Goal: Communication & Community: Participate in discussion

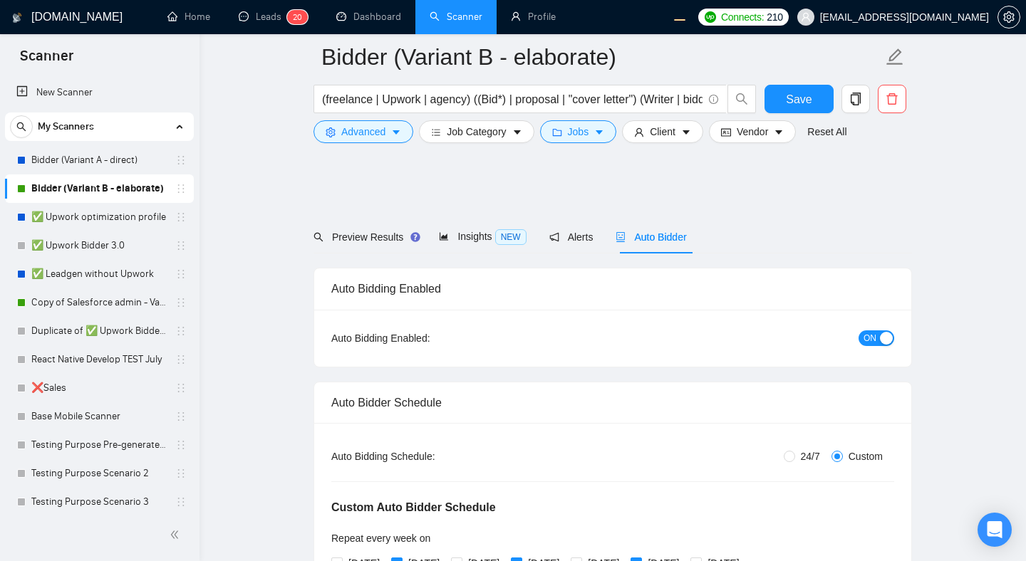
scroll to position [915, 0]
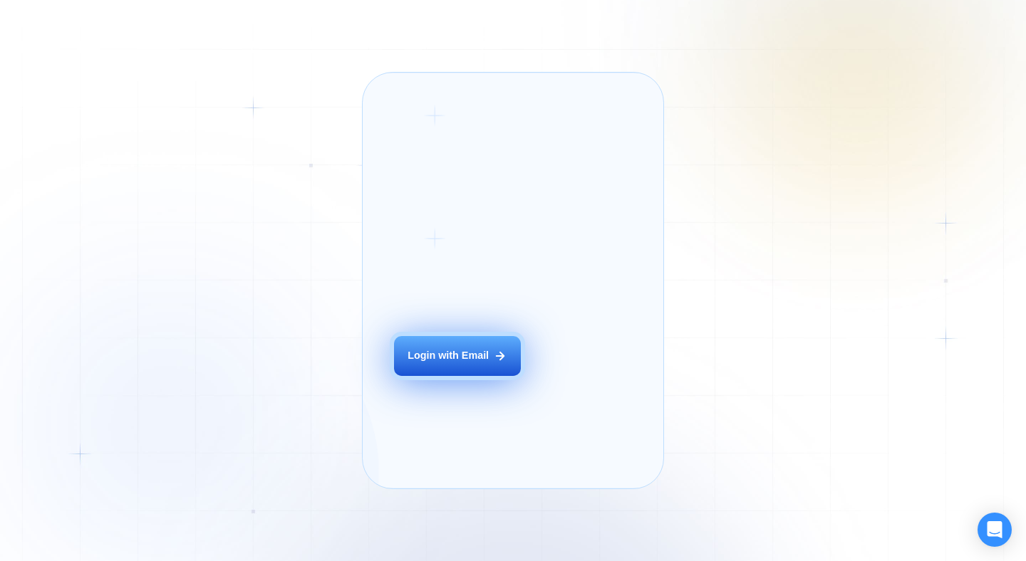
click at [427, 363] on button "Login with Email" at bounding box center [457, 356] width 127 height 40
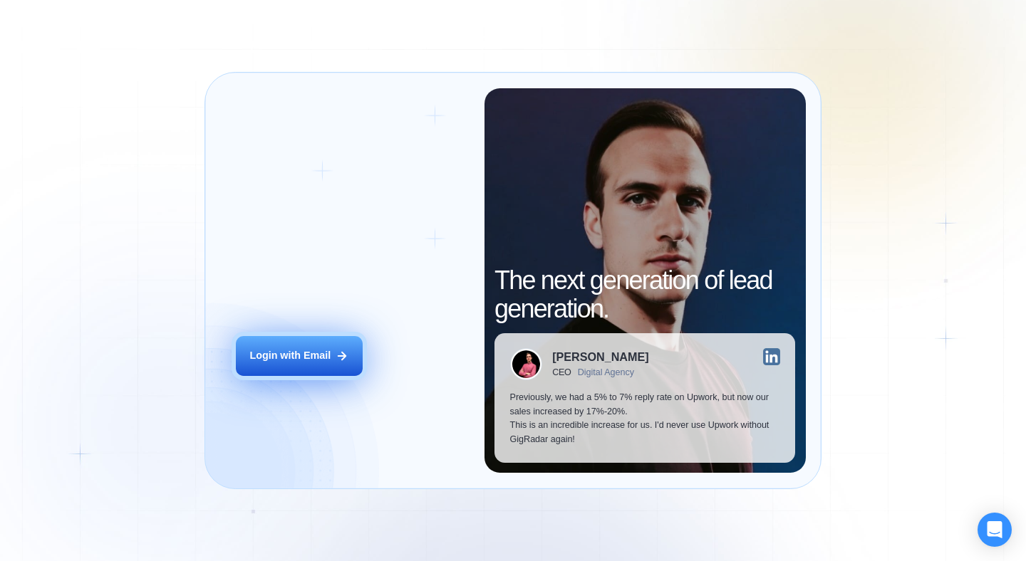
click at [329, 343] on button "Login with Email" at bounding box center [299, 356] width 127 height 40
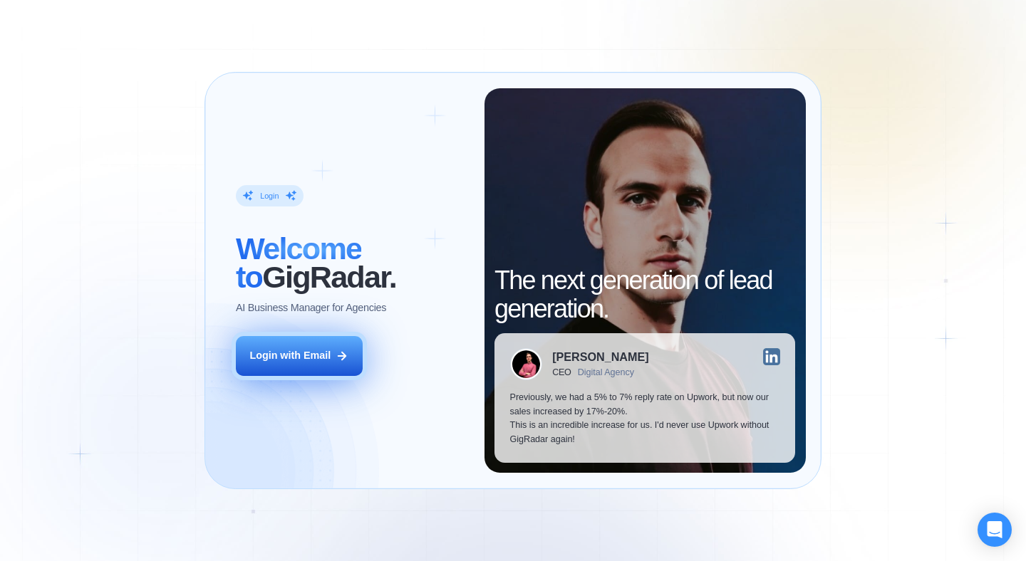
click at [325, 362] on div "Login with Email" at bounding box center [289, 356] width 81 height 14
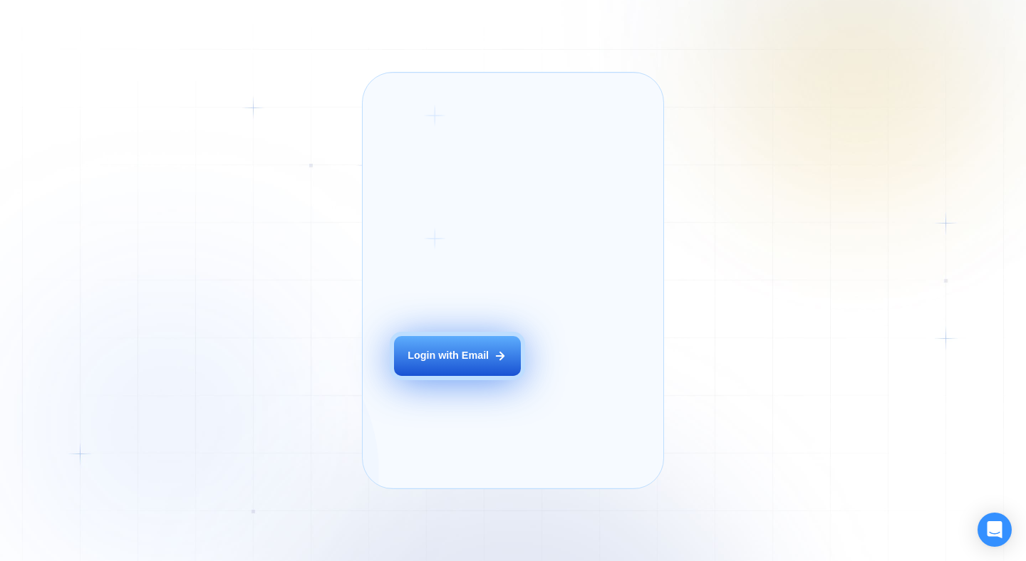
click at [431, 362] on button "Login with Email" at bounding box center [457, 356] width 127 height 40
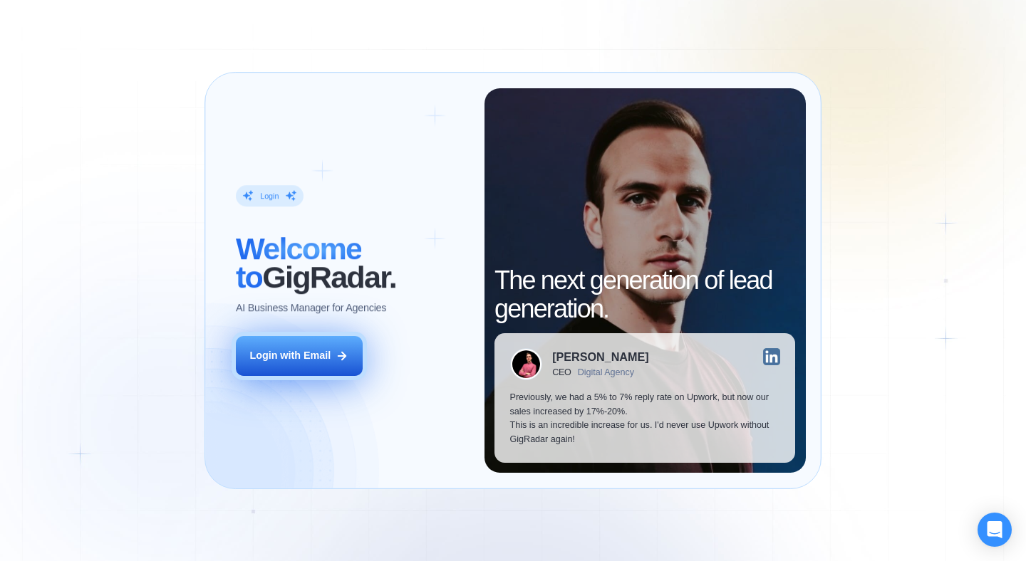
click at [327, 367] on button "Login with Email" at bounding box center [299, 356] width 127 height 40
click at [303, 363] on button "Login with Email" at bounding box center [299, 356] width 127 height 40
click at [271, 358] on div "Login with Email" at bounding box center [289, 356] width 81 height 14
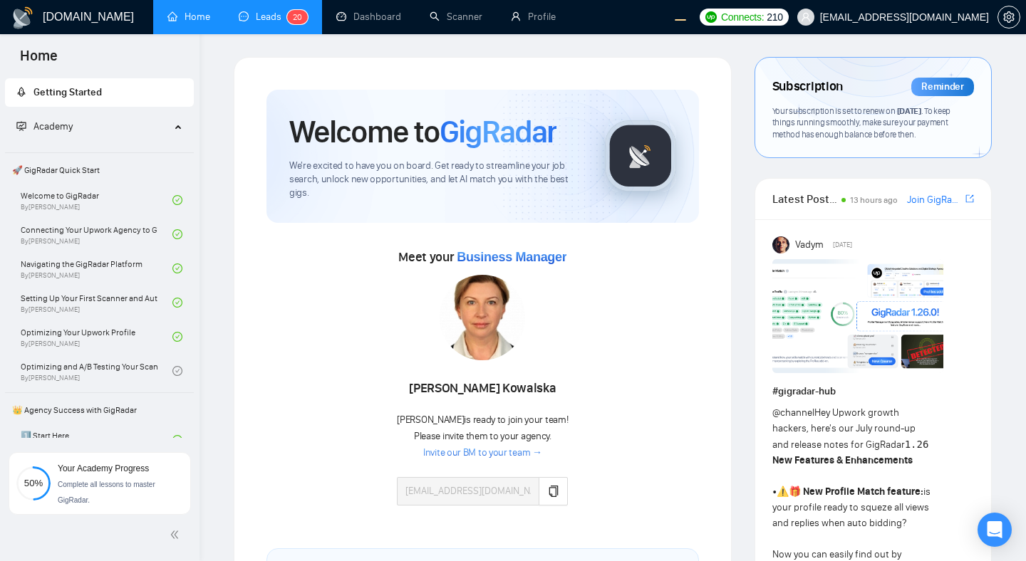
click at [261, 21] on link "Leads 2 0" at bounding box center [273, 17] width 69 height 12
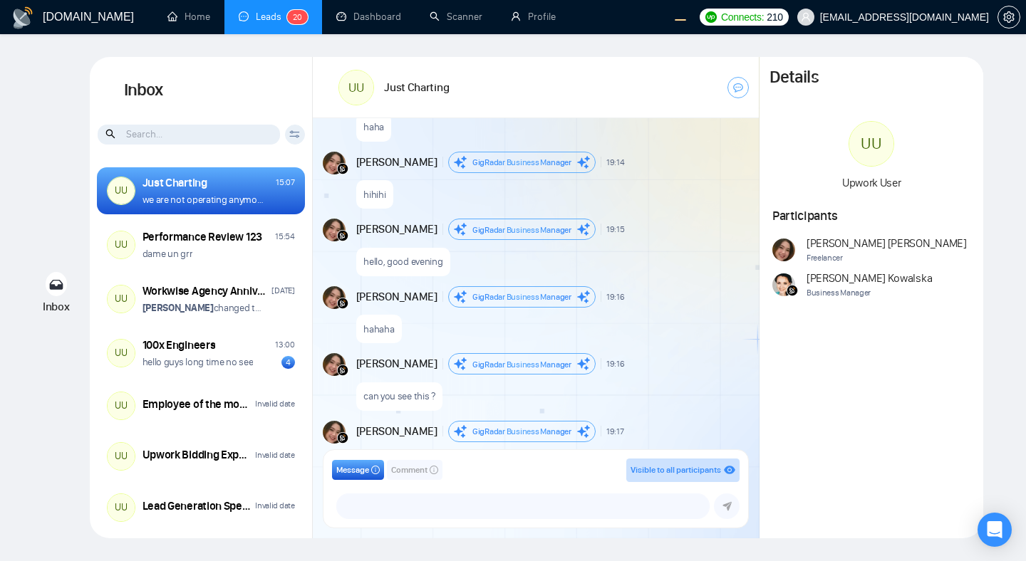
scroll to position [1711, 0]
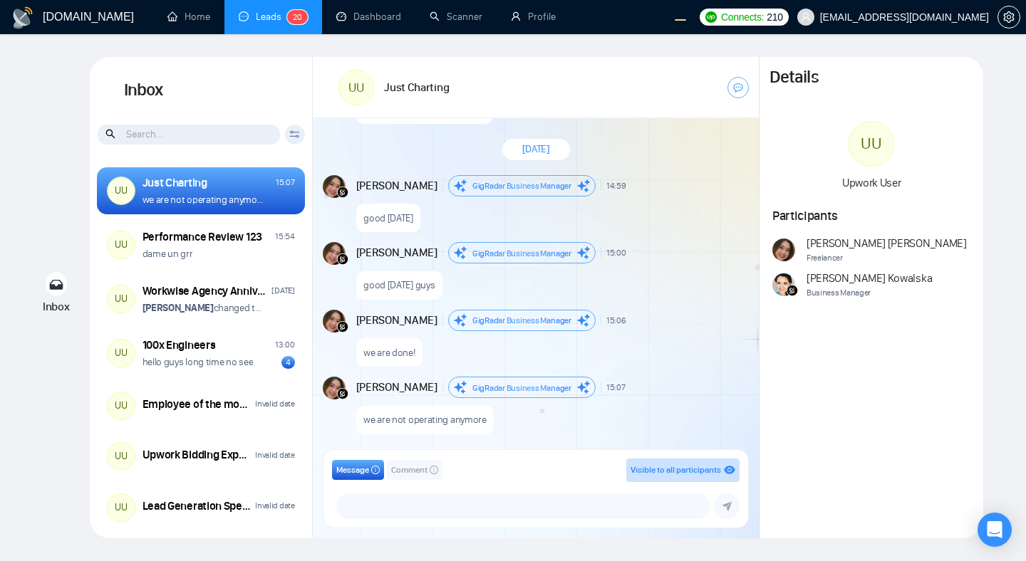
click at [293, 100] on h1 "Inbox" at bounding box center [201, 90] width 223 height 67
click at [262, 88] on h1 "Inbox" at bounding box center [201, 90] width 223 height 67
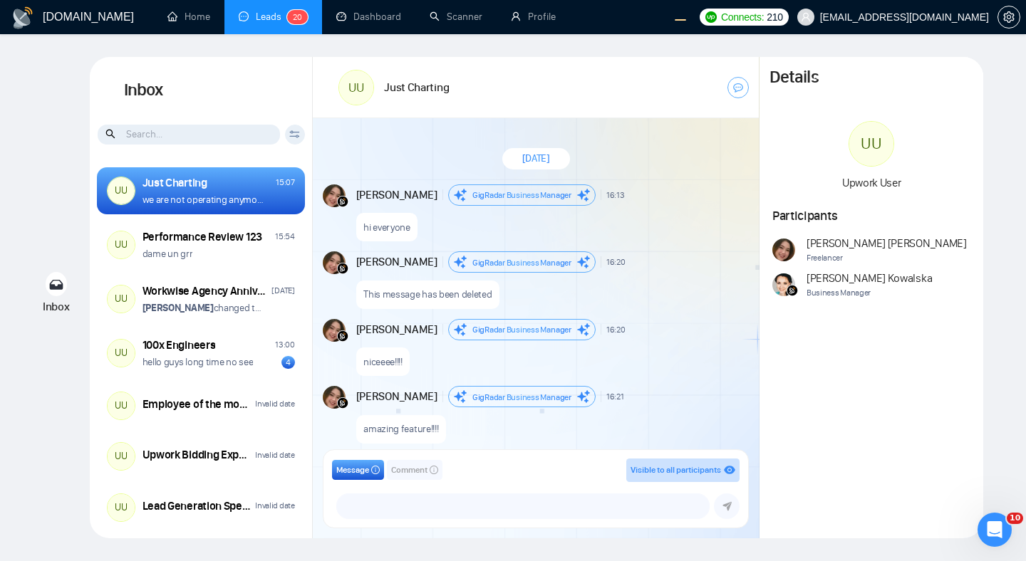
scroll to position [1132, 0]
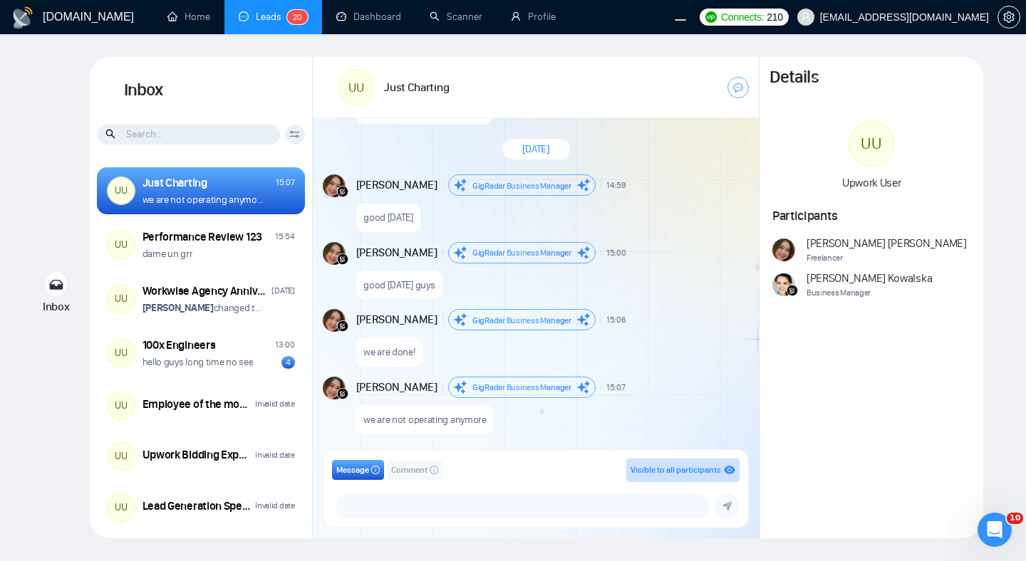
click at [407, 472] on span "Comment" at bounding box center [409, 471] width 36 height 14
click at [361, 471] on span "Message" at bounding box center [352, 471] width 33 height 14
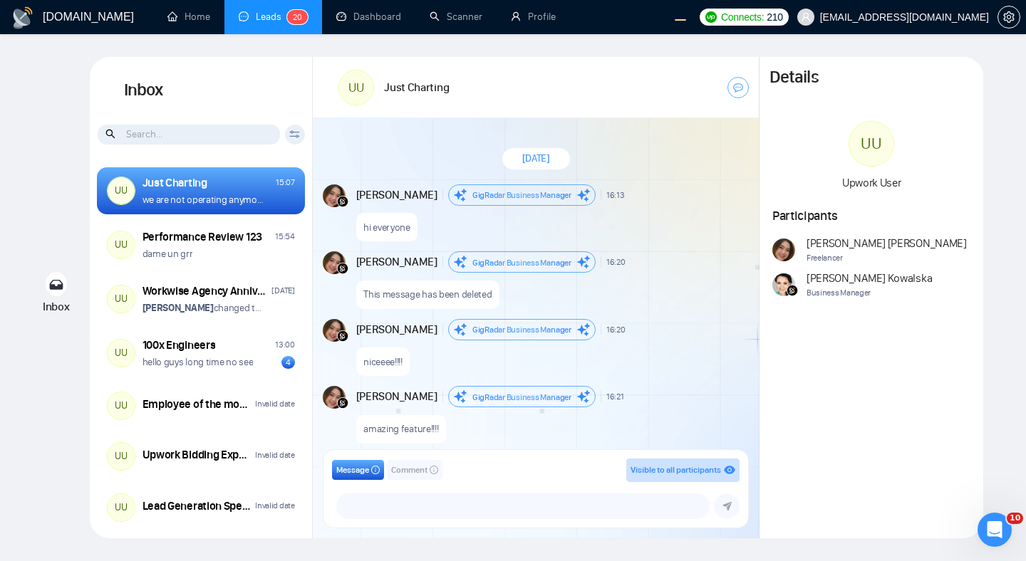
scroll to position [1132, 0]
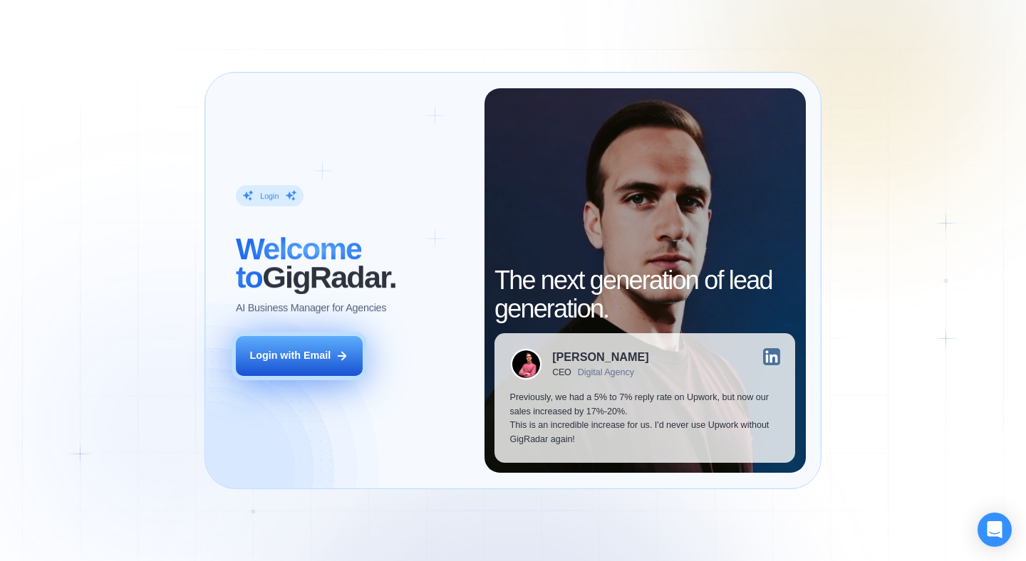
click at [305, 359] on div "Login with Email" at bounding box center [289, 356] width 81 height 14
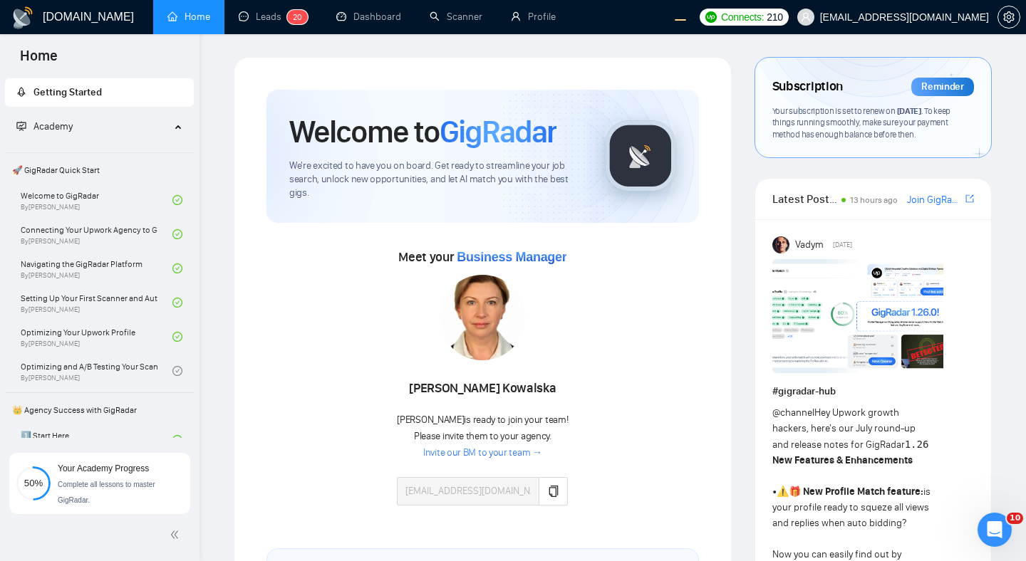
click at [253, 20] on link "Leads 2 0" at bounding box center [273, 17] width 69 height 12
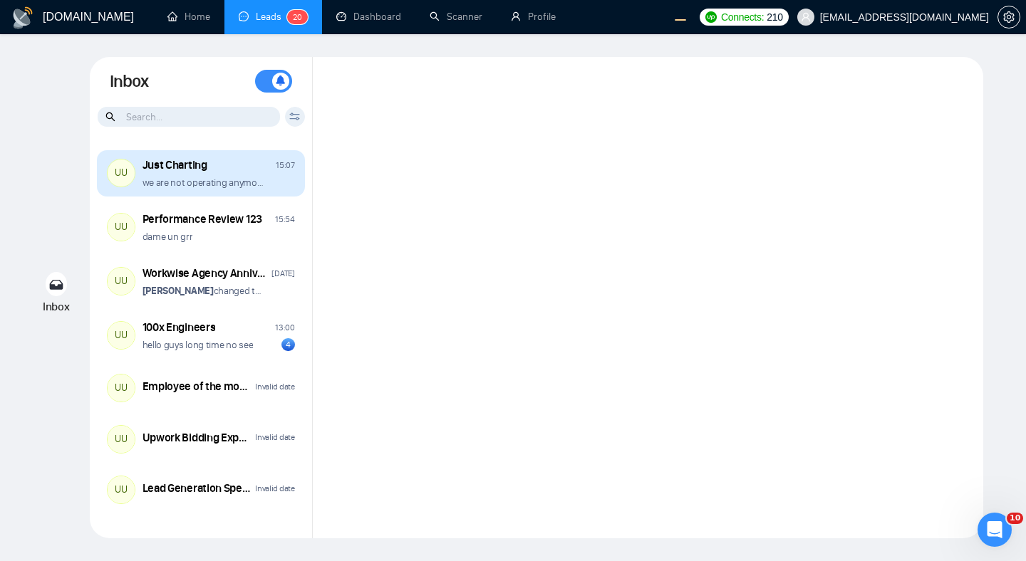
click at [256, 172] on div "Just Charting 15:07" at bounding box center [218, 165] width 152 height 16
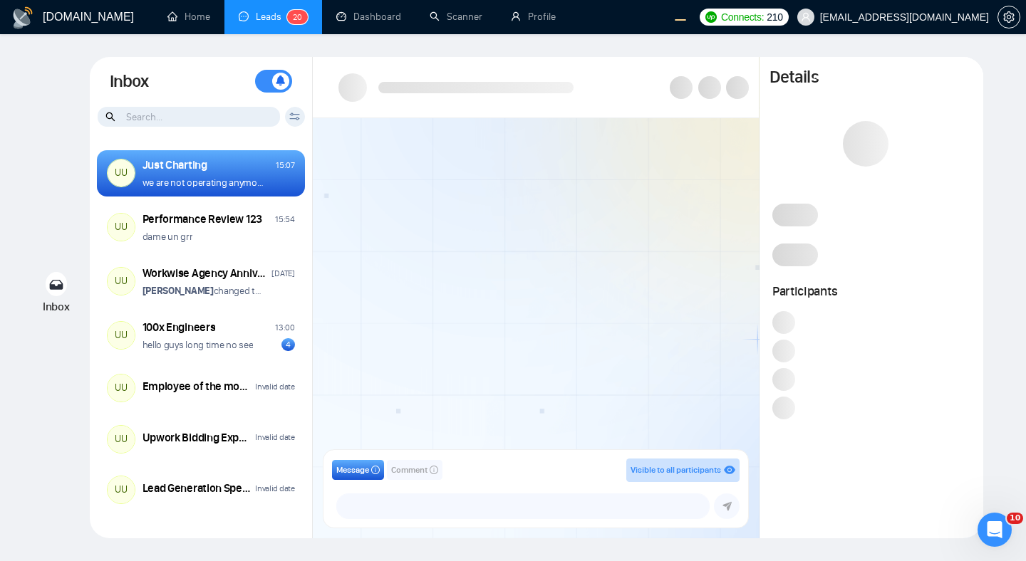
click at [306, 63] on div "Inbox Turn On Push Notifications Stay updated instantly with real-time alerts. …" at bounding box center [201, 81] width 223 height 49
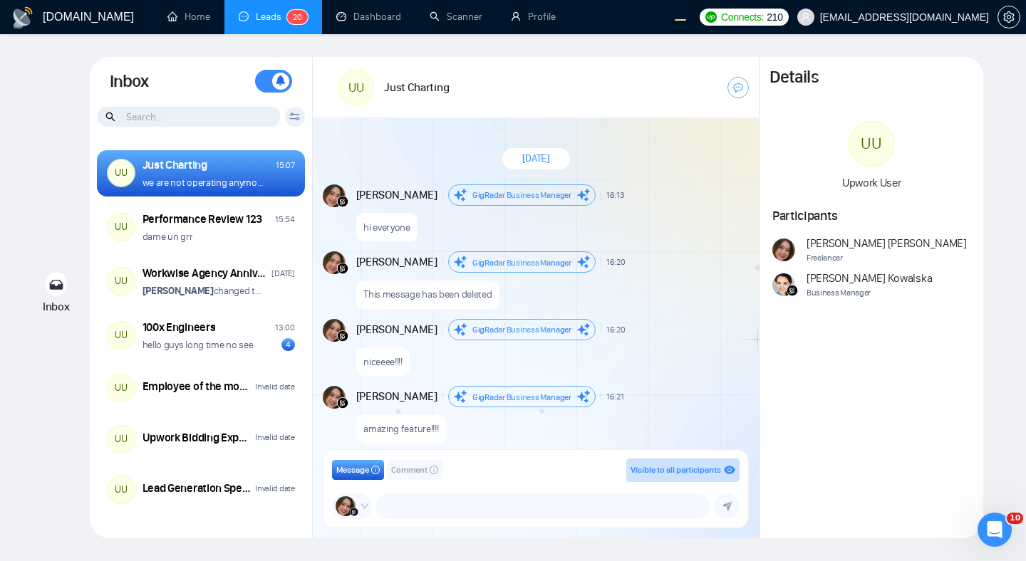
scroll to position [1177, 0]
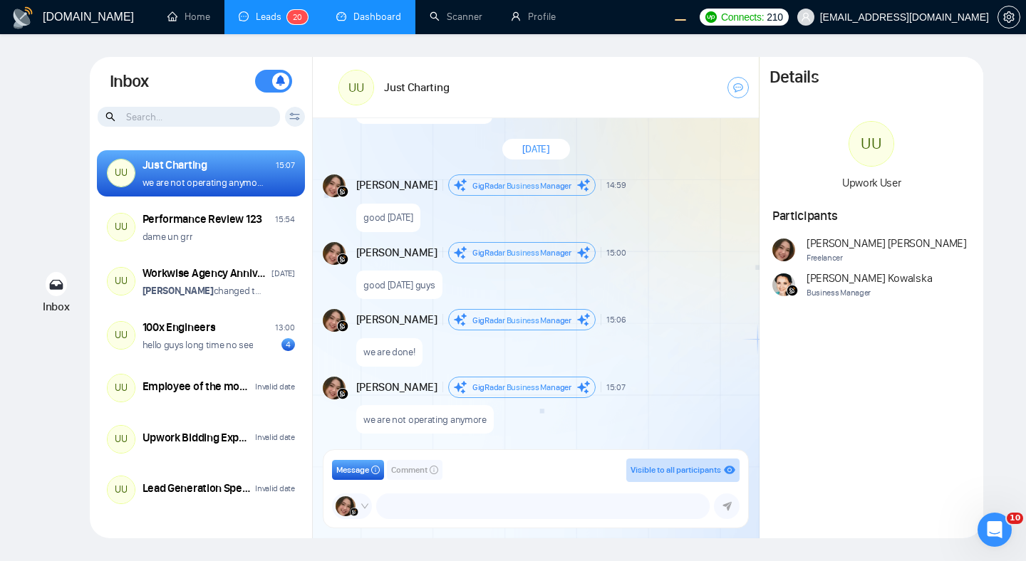
click at [345, 11] on link "Dashboard" at bounding box center [368, 17] width 65 height 12
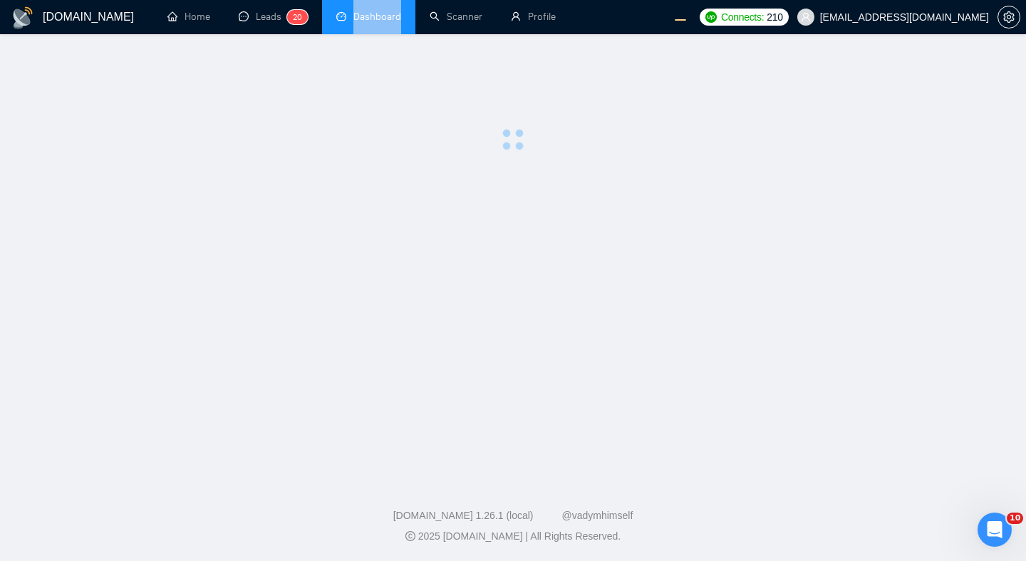
click at [345, 9] on li "Dashboard" at bounding box center [368, 17] width 93 height 34
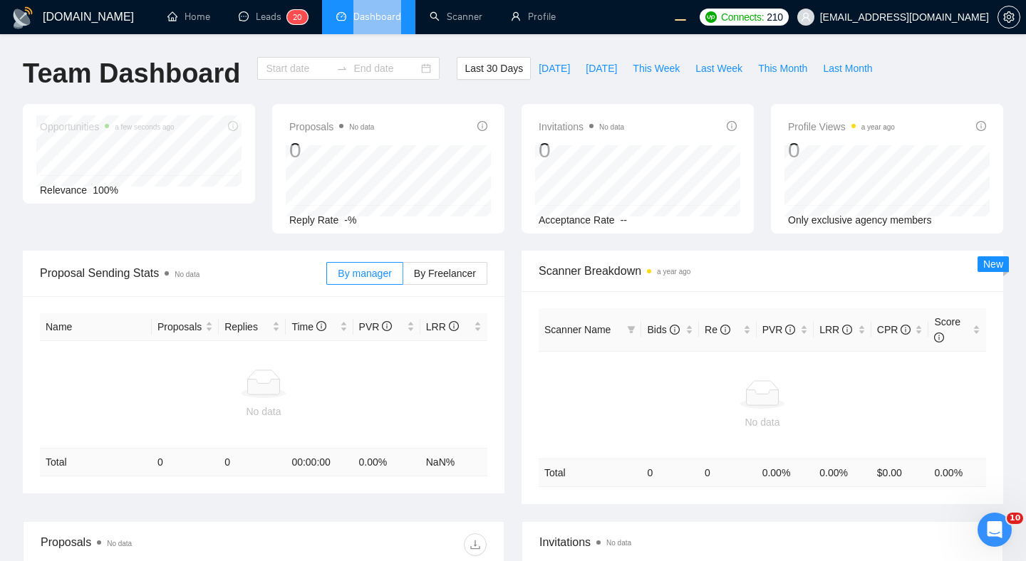
type input "2025-08-19"
type input "2025-09-18"
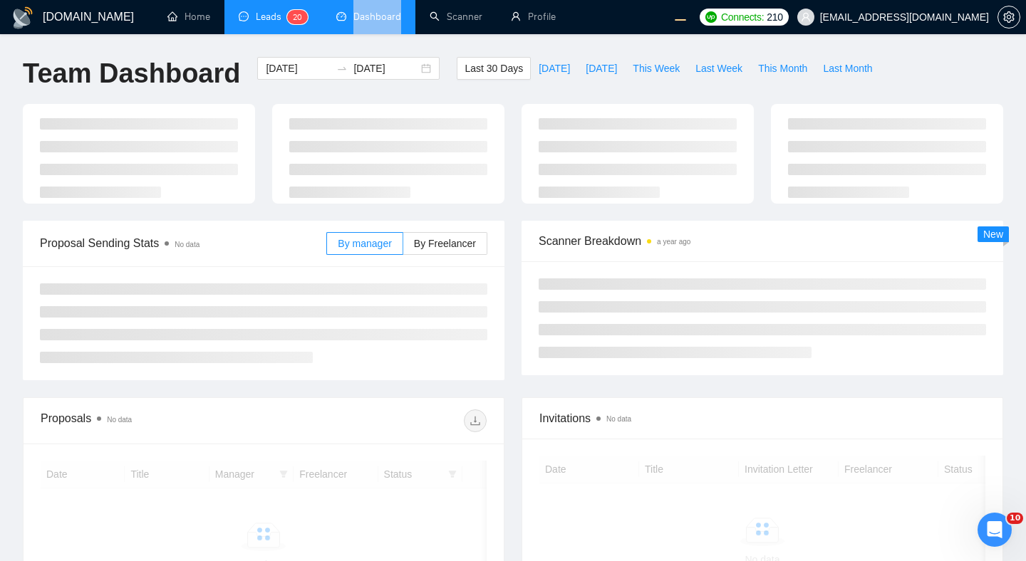
click at [271, 11] on link "Leads 2 0" at bounding box center [273, 17] width 69 height 12
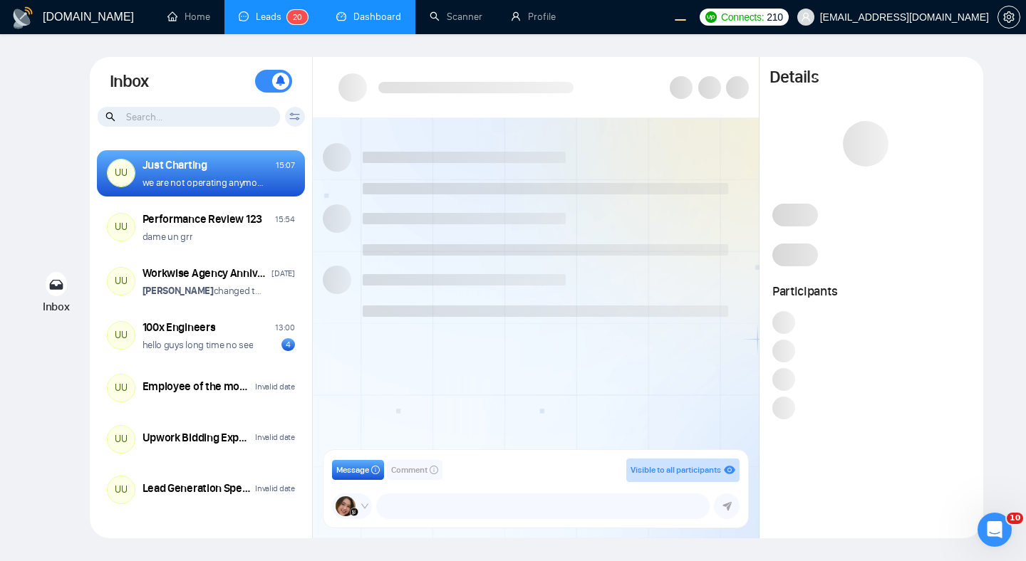
click at [330, 58] on div at bounding box center [536, 87] width 446 height 61
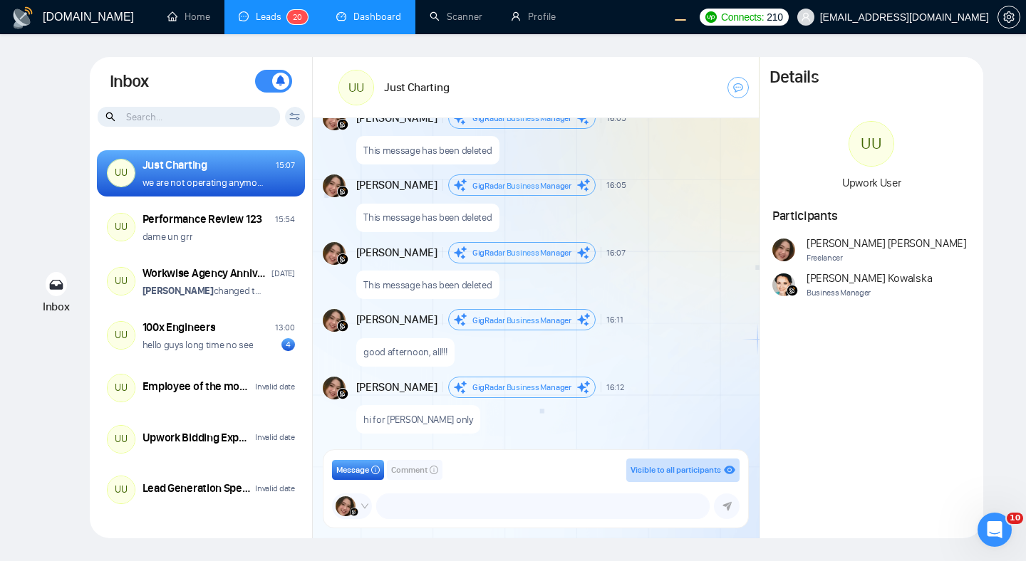
click at [278, 82] on icon at bounding box center [280, 80] width 9 height 10
click at [275, 82] on span at bounding box center [273, 81] width 37 height 23
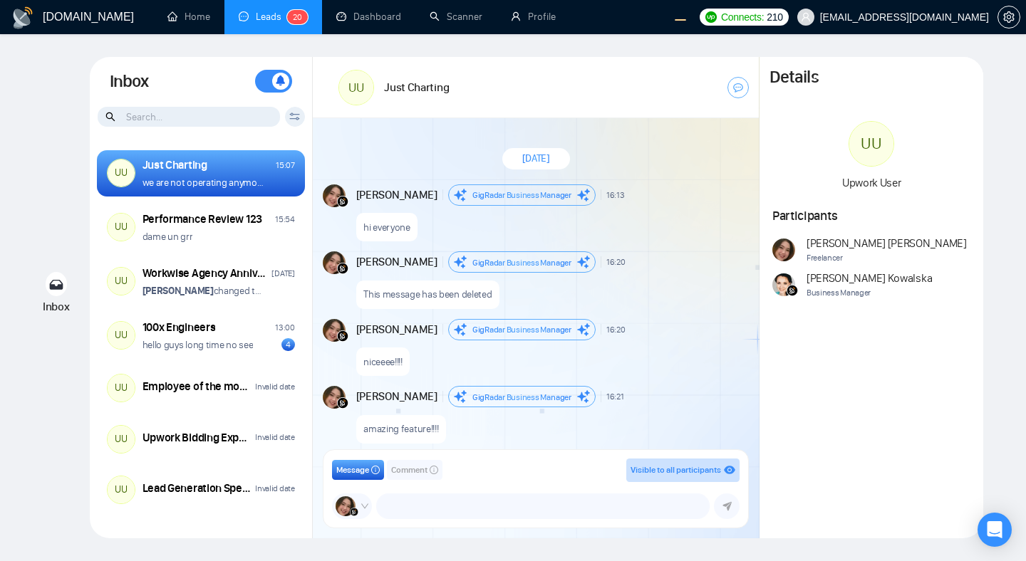
scroll to position [1177, 0]
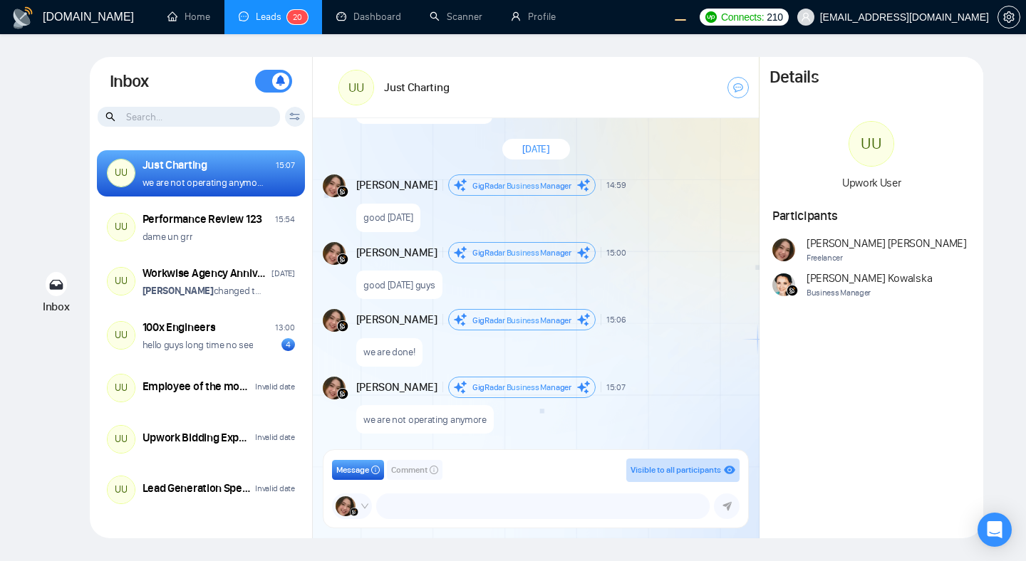
click at [415, 109] on div "UU Just Charting" at bounding box center [536, 87] width 446 height 61
click at [266, 81] on span at bounding box center [273, 81] width 37 height 23
click at [267, 82] on icon at bounding box center [265, 80] width 9 height 10
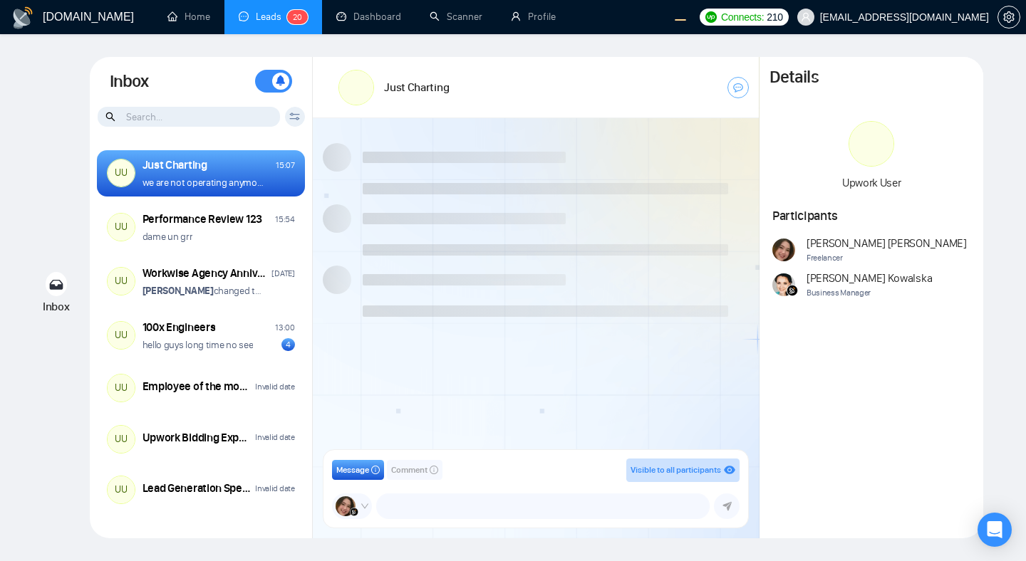
scroll to position [1177, 0]
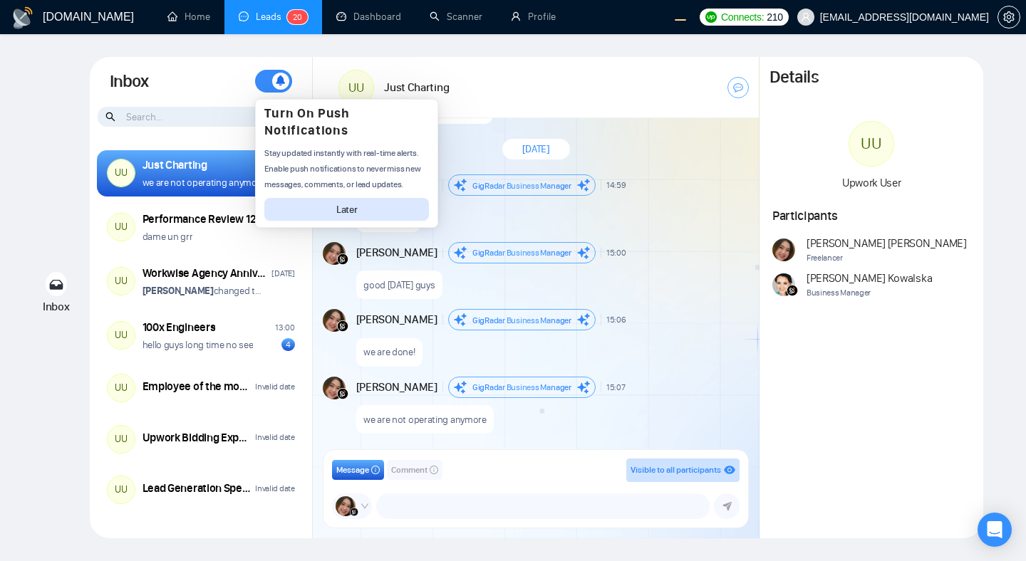
click at [421, 51] on div "[DOMAIN_NAME] Home Leads 2 0 Dashboard Scanner Profile Connects: 210 [EMAIL_ADD…" at bounding box center [513, 280] width 1026 height 561
click at [391, 51] on div "[DOMAIN_NAME] Home Leads 2 0 Dashboard Scanner Profile Connects: 210 [EMAIL_ADD…" at bounding box center [513, 280] width 1026 height 561
click at [23, 194] on div "Inbox Inbox Turn On Push Notifications Stay updated instantly with real-time al…" at bounding box center [513, 297] width 980 height 481
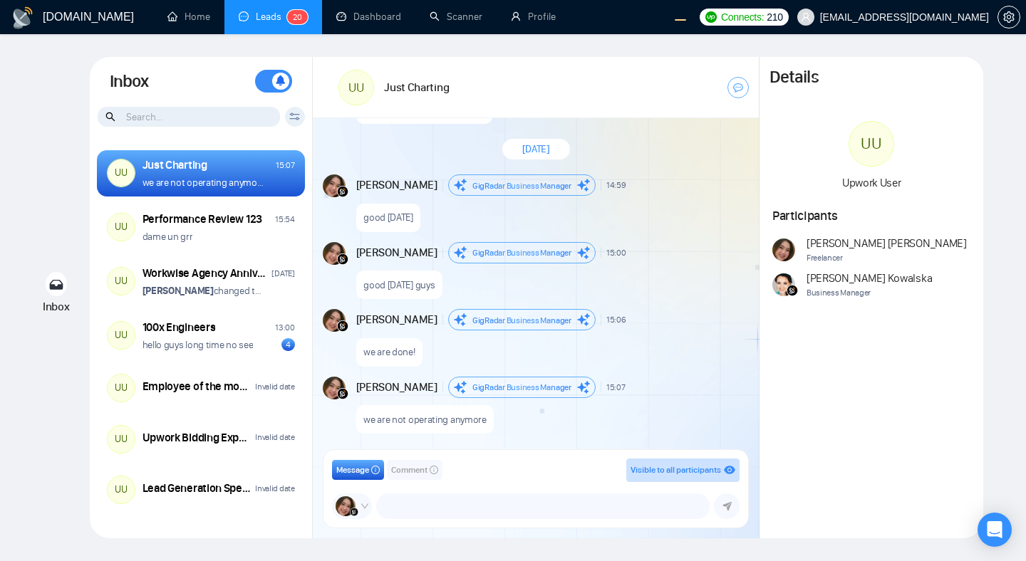
click at [205, 79] on div "Inbox Turn On Push Notifications Stay updated instantly with real-time alerts. …" at bounding box center [201, 81] width 223 height 49
click at [226, 72] on div "Inbox Turn On Push Notifications Stay updated instantly with real-time alerts. …" at bounding box center [201, 81] width 223 height 49
click at [274, 80] on span at bounding box center [280, 81] width 17 height 17
click at [274, 80] on span at bounding box center [266, 81] width 17 height 17
click at [201, 58] on div "Inbox Turn On Push Notifications Stay updated instantly with real-time alerts. …" at bounding box center [201, 81] width 223 height 49
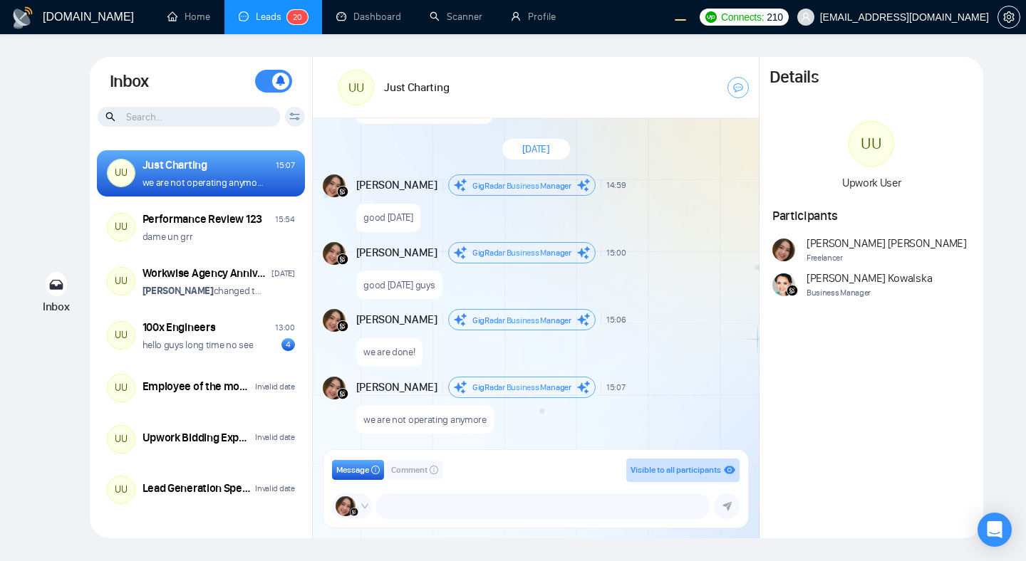
click at [202, 76] on div "Inbox Turn On Push Notifications Stay updated instantly with real-time alerts. …" at bounding box center [201, 81] width 223 height 49
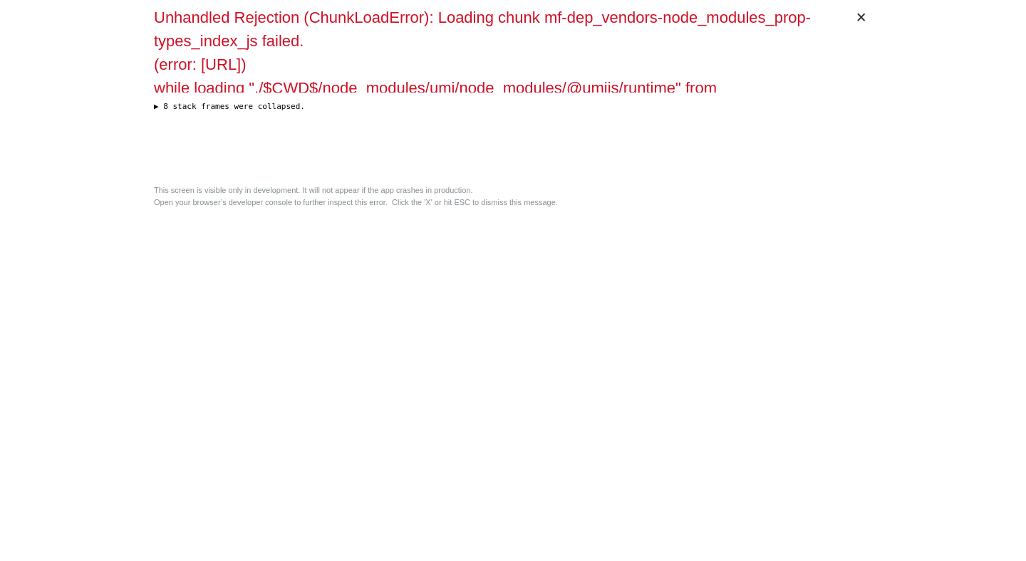
click at [689, 294] on div "× Unhandled Rejection (ChunkLoadError): Loading chunk mf-dep_vendors-node_modul…" at bounding box center [512, 280] width 729 height 561
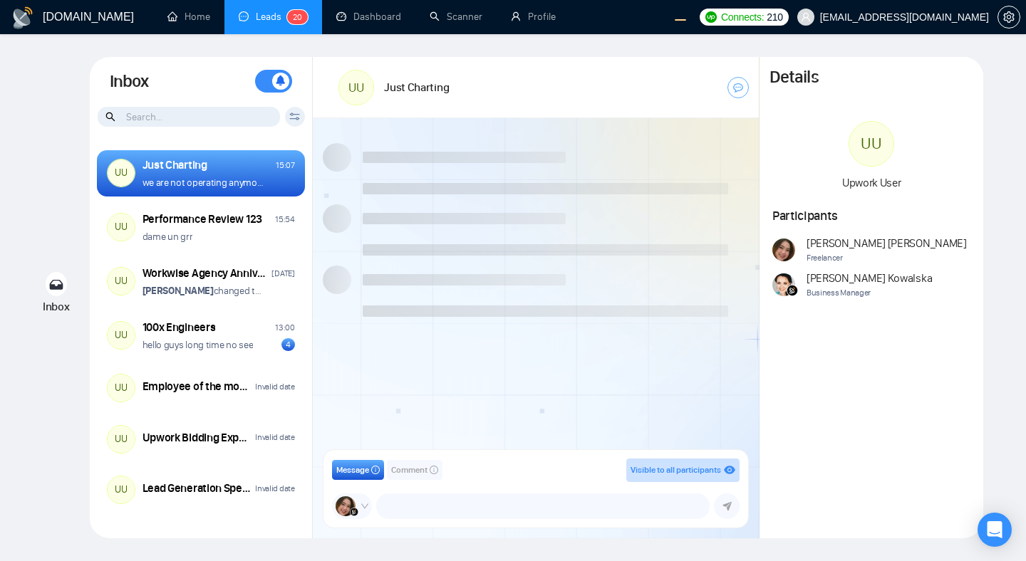
scroll to position [1177, 0]
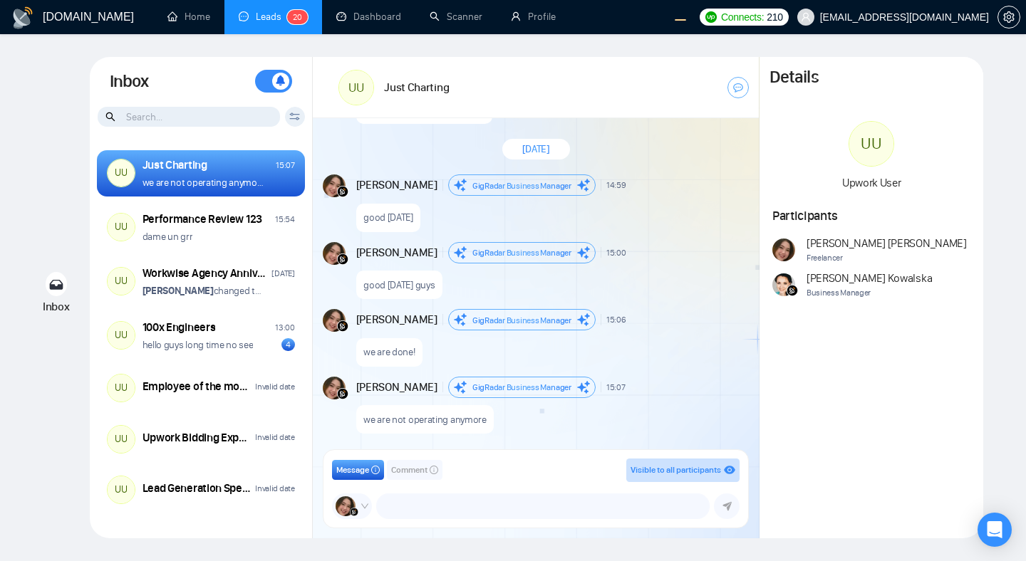
click at [418, 160] on div "[DATE]" at bounding box center [536, 149] width 446 height 41
click at [199, 73] on div "Inbox Turn On Push Notifications Stay updated instantly with real-time alerts. …" at bounding box center [201, 81] width 223 height 49
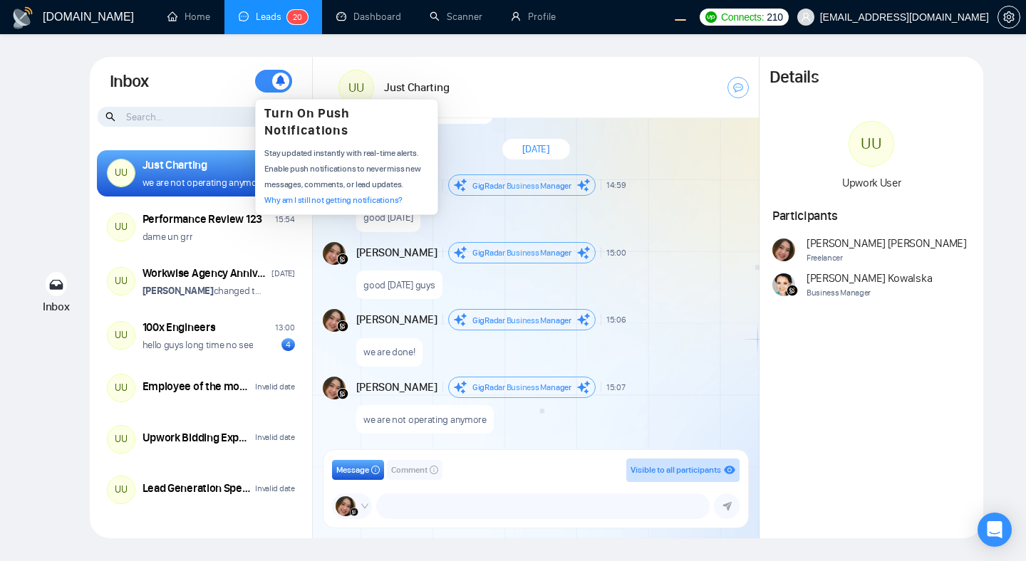
click at [315, 199] on link "Why am I still not getting notifications?" at bounding box center [333, 200] width 138 height 10
click at [313, 199] on link "Why am I still not getting notifications?" at bounding box center [333, 200] width 138 height 10
click at [269, 80] on span at bounding box center [273, 81] width 37 height 23
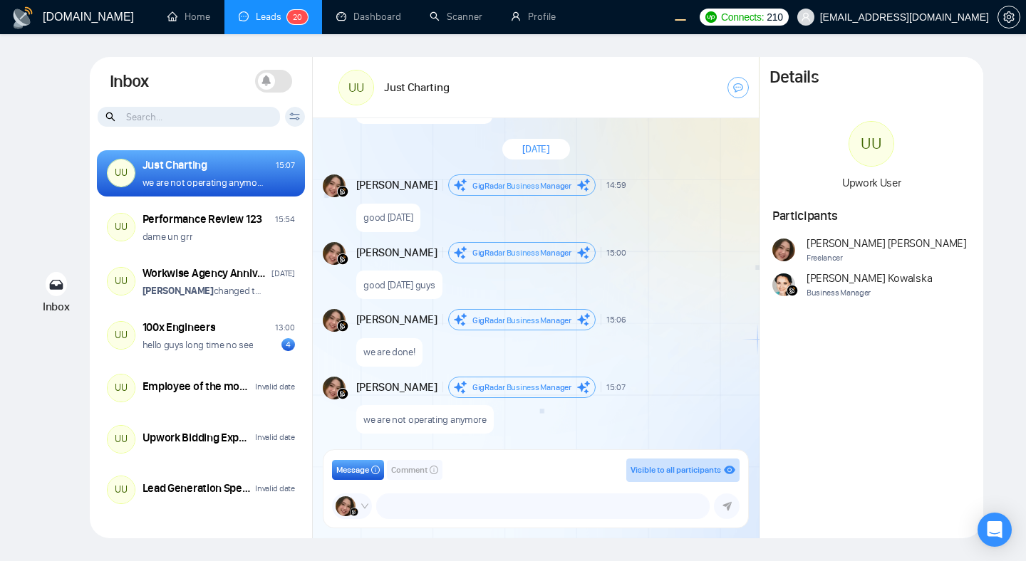
click at [649, 234] on div "September 16, 2025 Andrian Marsella GigRadar Business Manager 16:13 New Message…" at bounding box center [536, 288] width 446 height 340
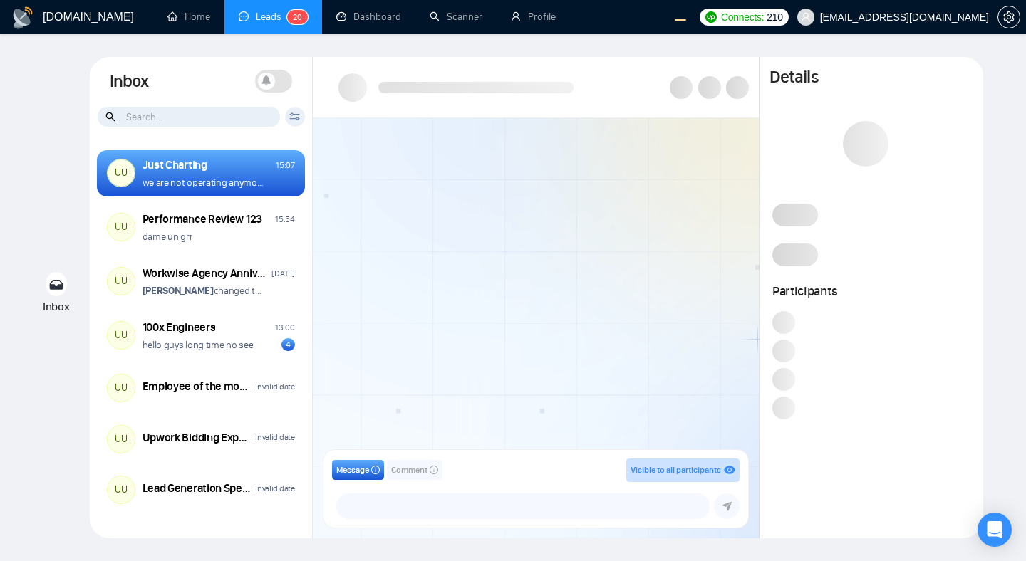
click at [592, 238] on div at bounding box center [536, 288] width 446 height 340
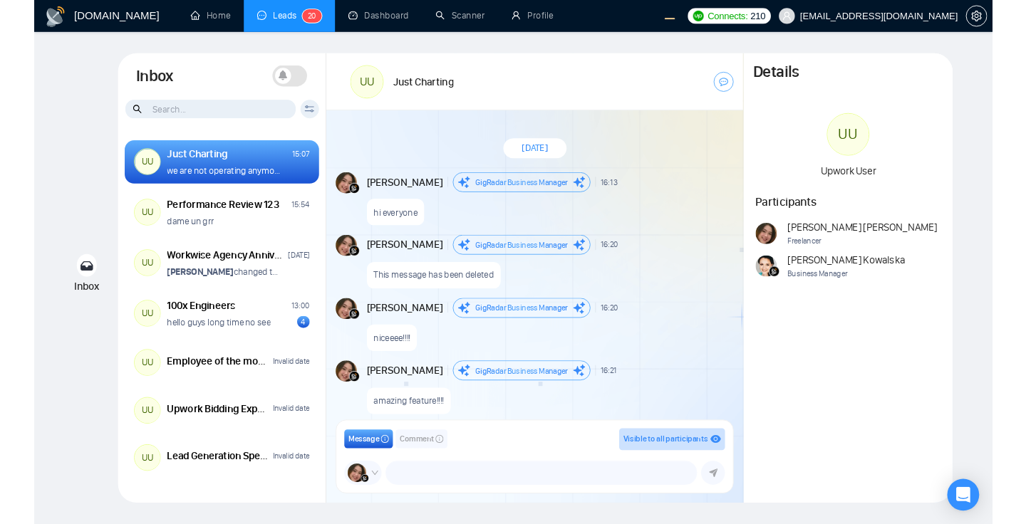
scroll to position [1177, 0]
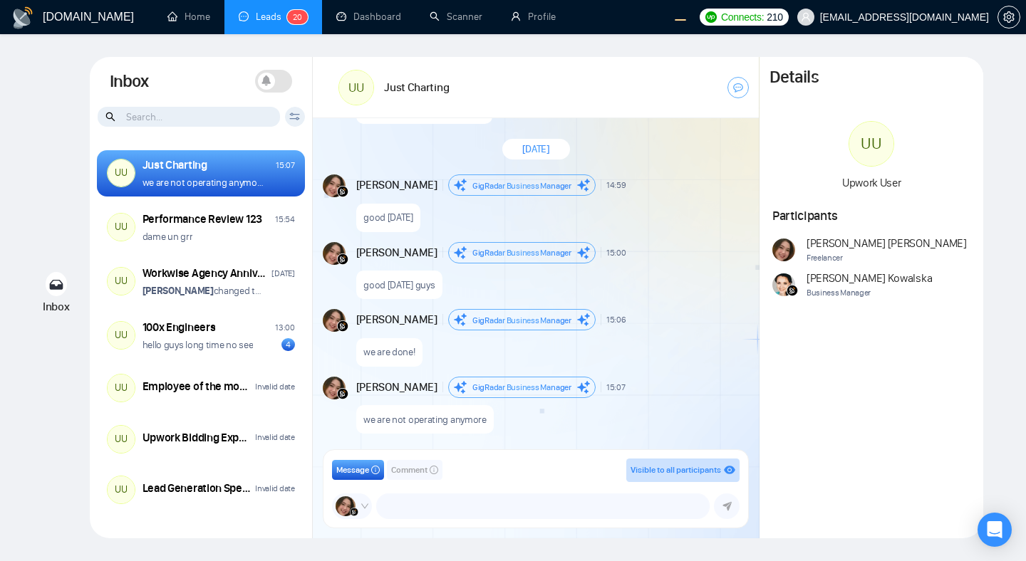
click at [234, 76] on div "Inbox Turn On Push Notifications Stay updated instantly with real-time alerts. …" at bounding box center [201, 81] width 223 height 49
click at [270, 81] on icon at bounding box center [266, 80] width 10 height 11
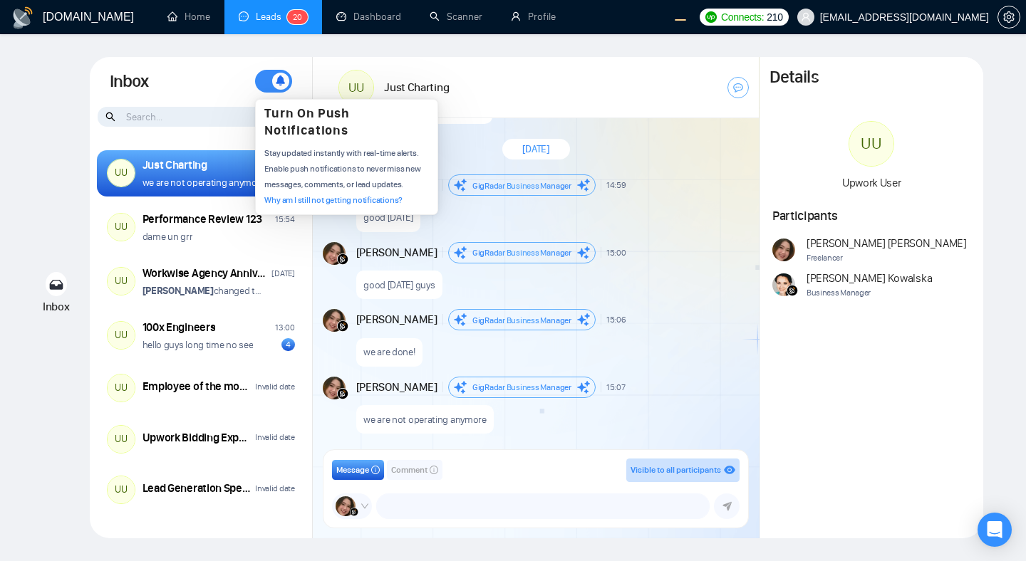
click at [276, 75] on icon at bounding box center [281, 80] width 10 height 11
click at [268, 80] on icon at bounding box center [265, 80] width 9 height 10
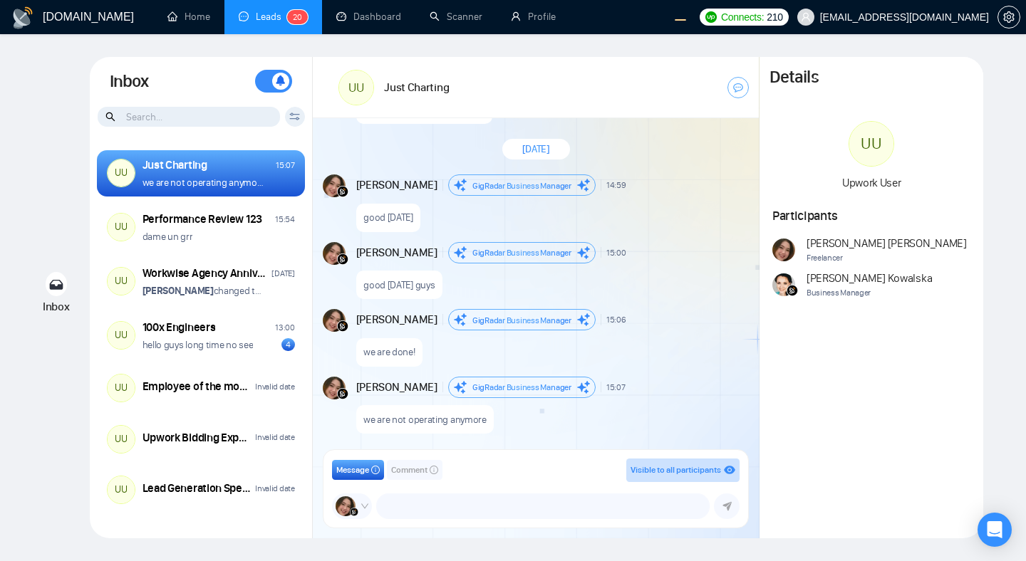
click at [537, 172] on div "September 16, 2025 Andrian Marsella GigRadar Business Manager 16:13 New Message…" at bounding box center [536, 288] width 446 height 340
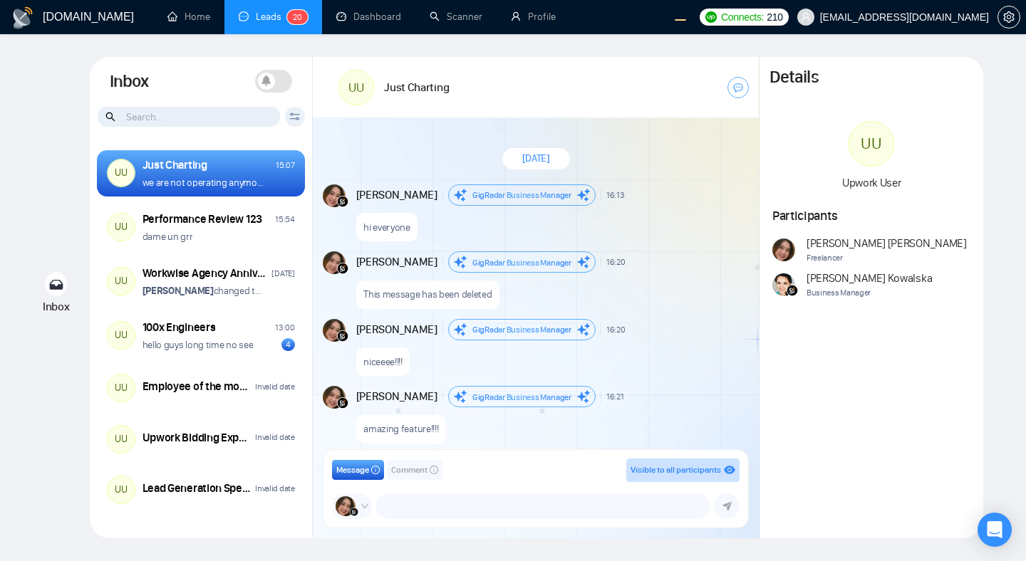
scroll to position [1177, 0]
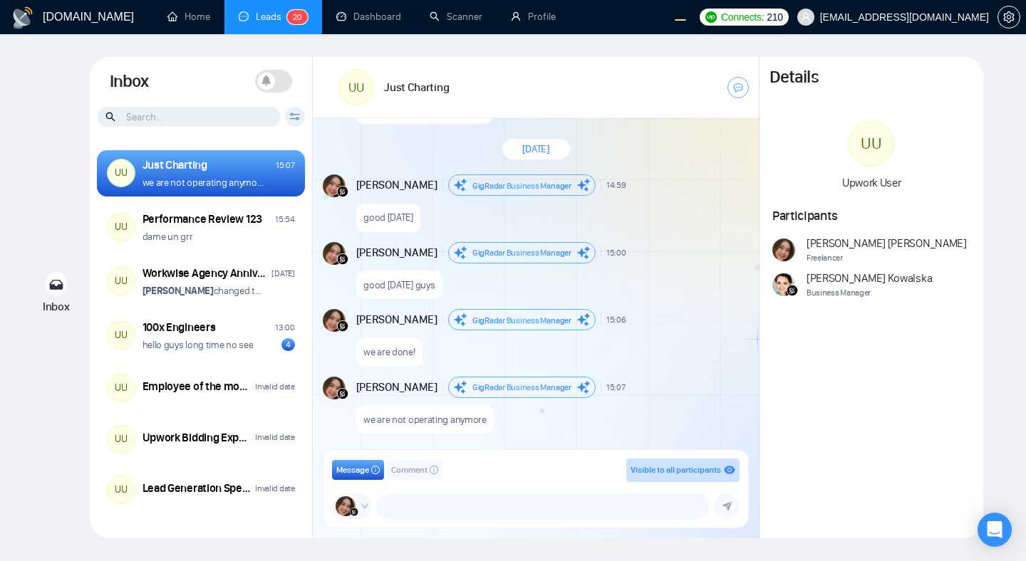
click at [269, 76] on icon at bounding box center [266, 80] width 10 height 11
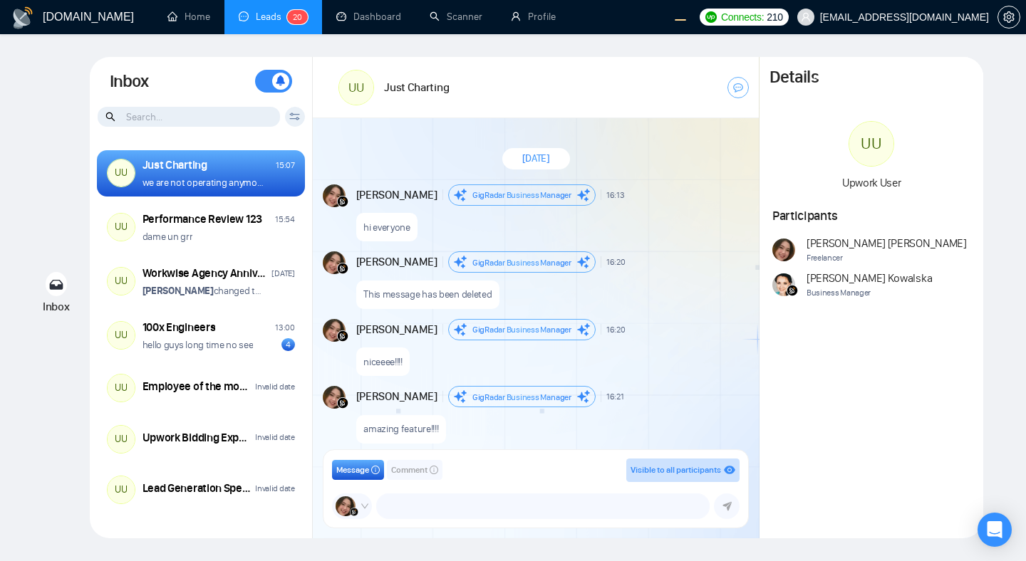
scroll to position [1177, 0]
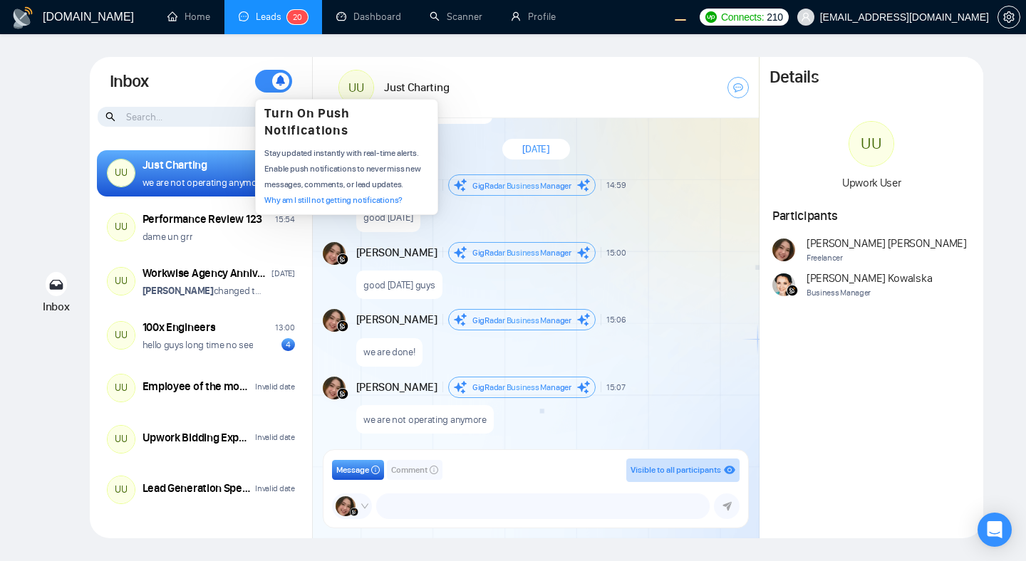
click at [268, 82] on span at bounding box center [273, 81] width 37 height 23
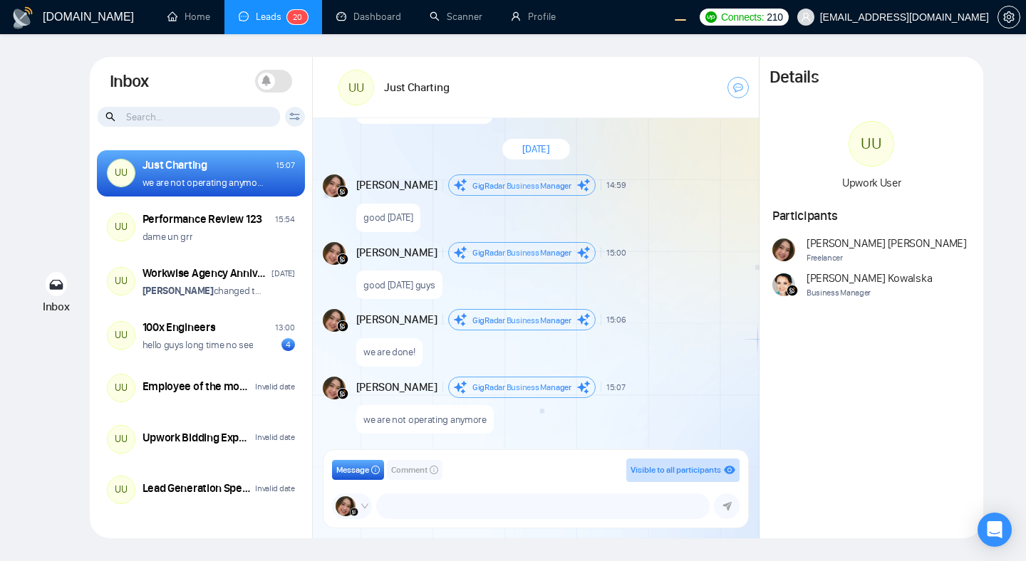
click at [270, 80] on icon at bounding box center [266, 80] width 10 height 11
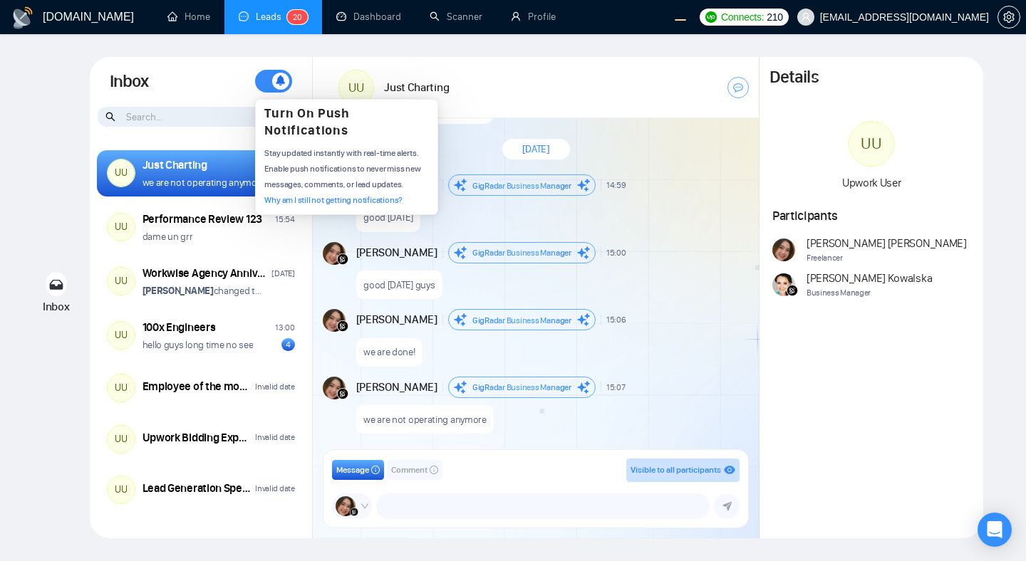
click at [281, 83] on icon at bounding box center [280, 80] width 9 height 10
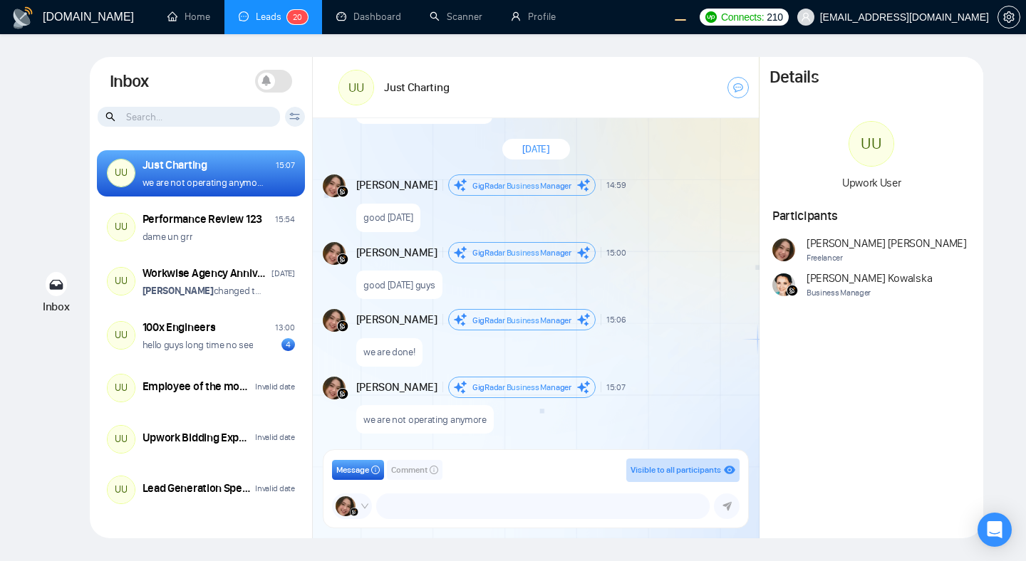
click at [275, 78] on span at bounding box center [273, 81] width 37 height 23
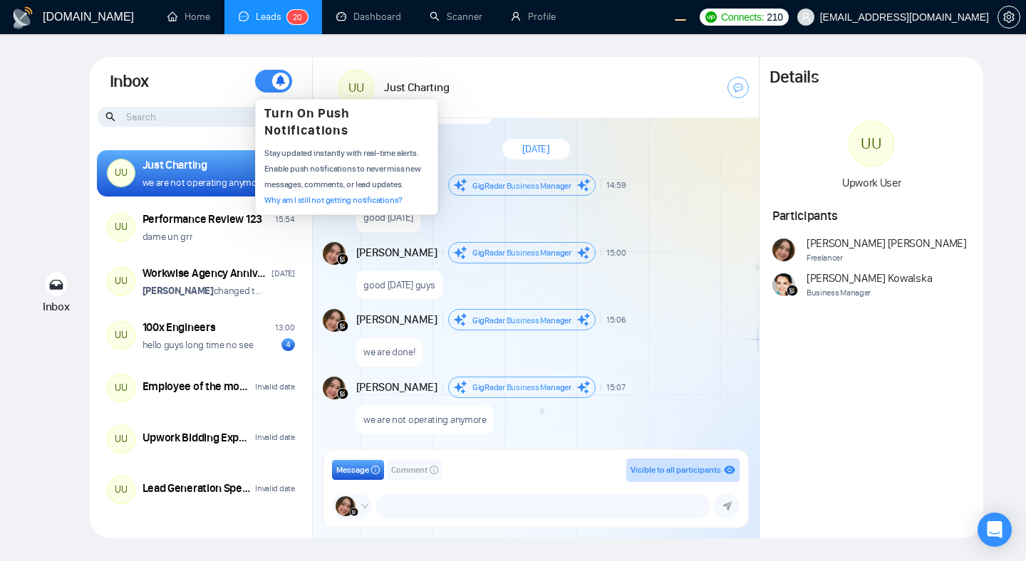
click at [268, 80] on span at bounding box center [273, 81] width 37 height 23
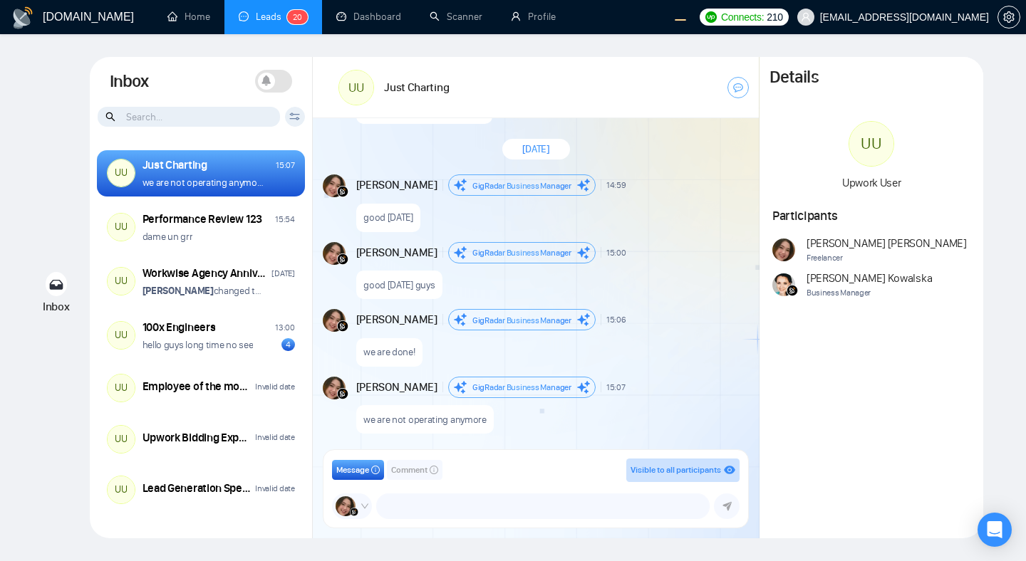
click at [438, 129] on div "[DATE]" at bounding box center [536, 149] width 446 height 41
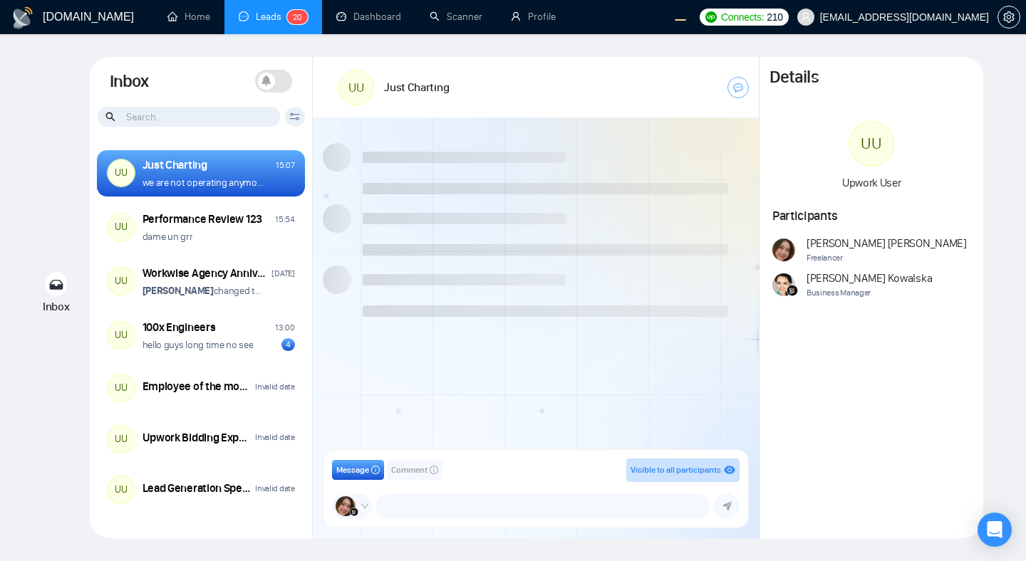
scroll to position [1177, 0]
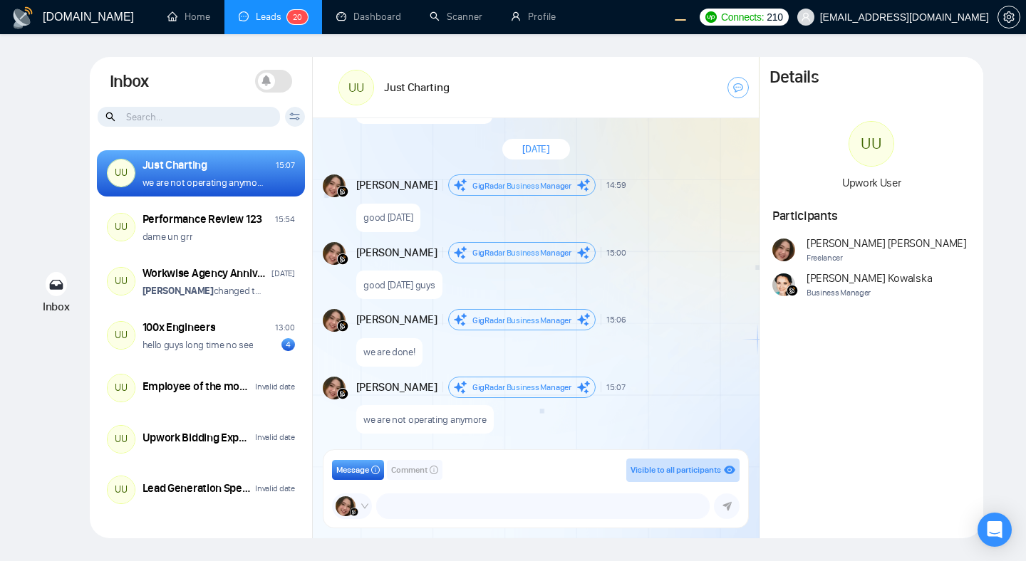
click at [494, 227] on div "good [DATE]" at bounding box center [551, 214] width 390 height 36
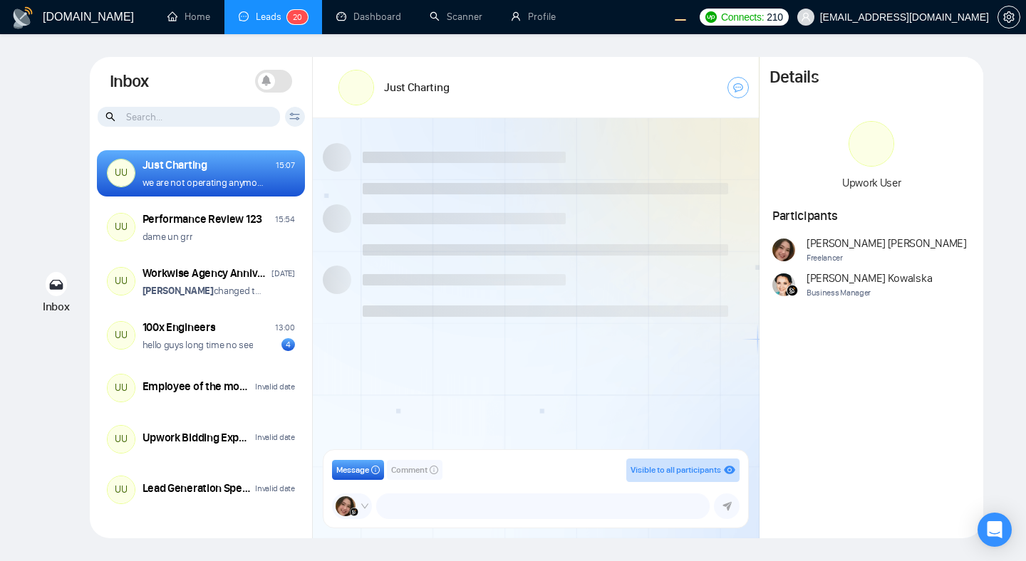
scroll to position [1177, 0]
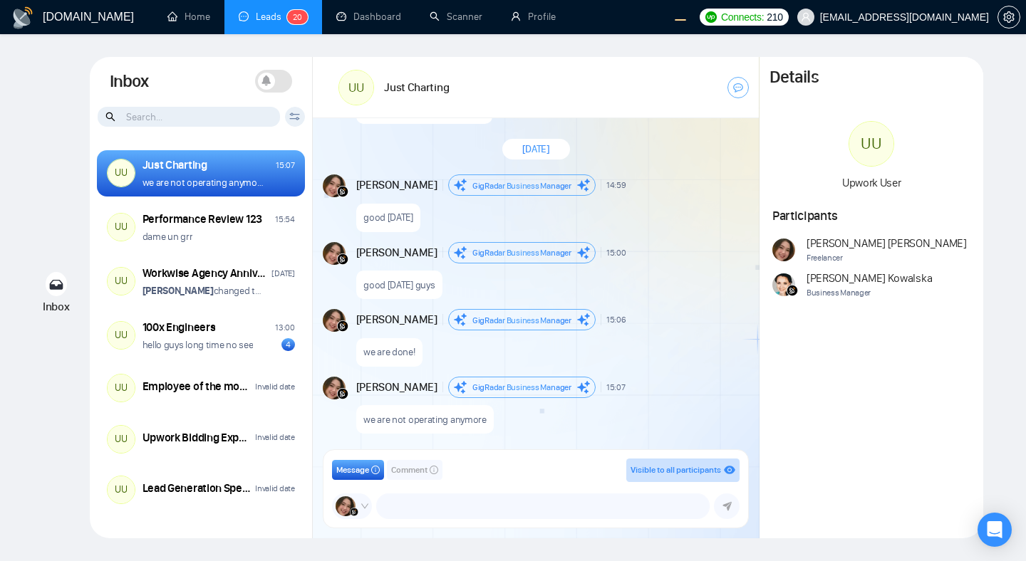
click at [273, 81] on span at bounding box center [266, 81] width 17 height 17
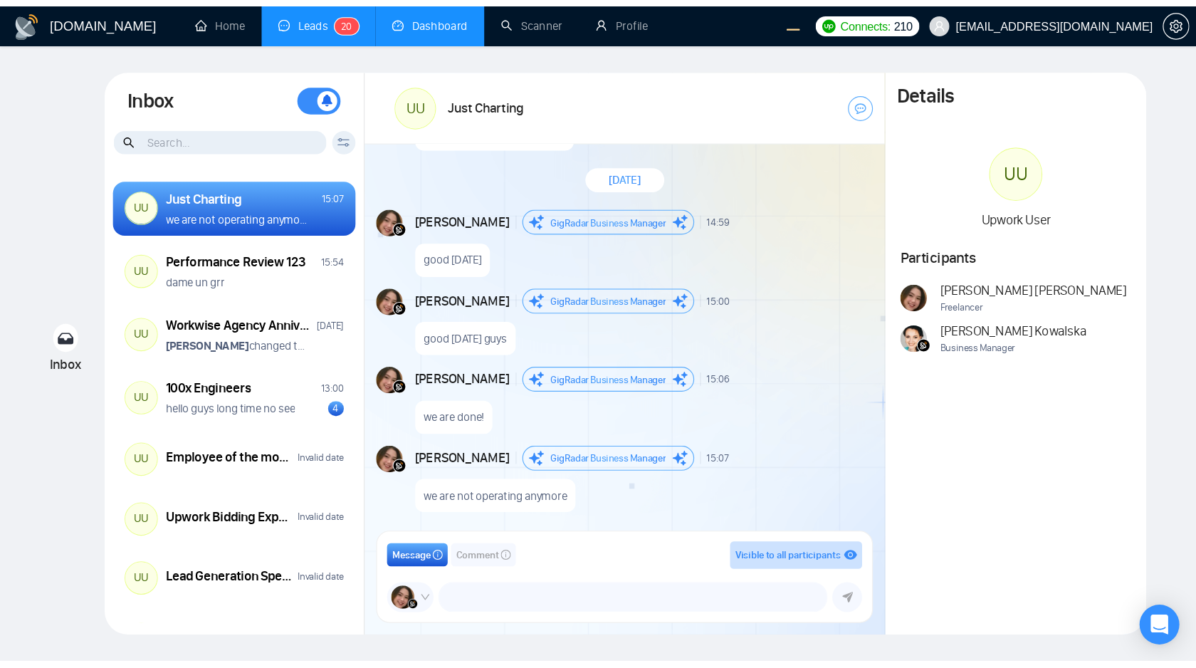
scroll to position [1070, 0]
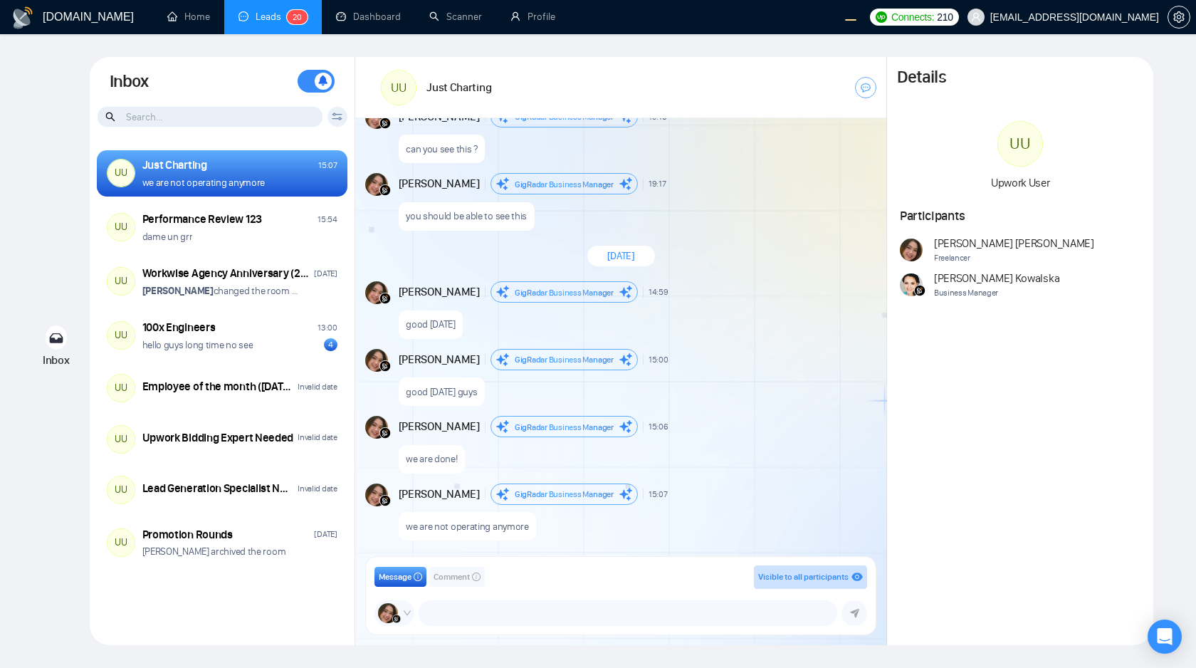
click at [971, 355] on div "Details UU Upwork User Participants Andrian Marsella Freelancer Agnieszka Kowal…" at bounding box center [1020, 351] width 266 height 588
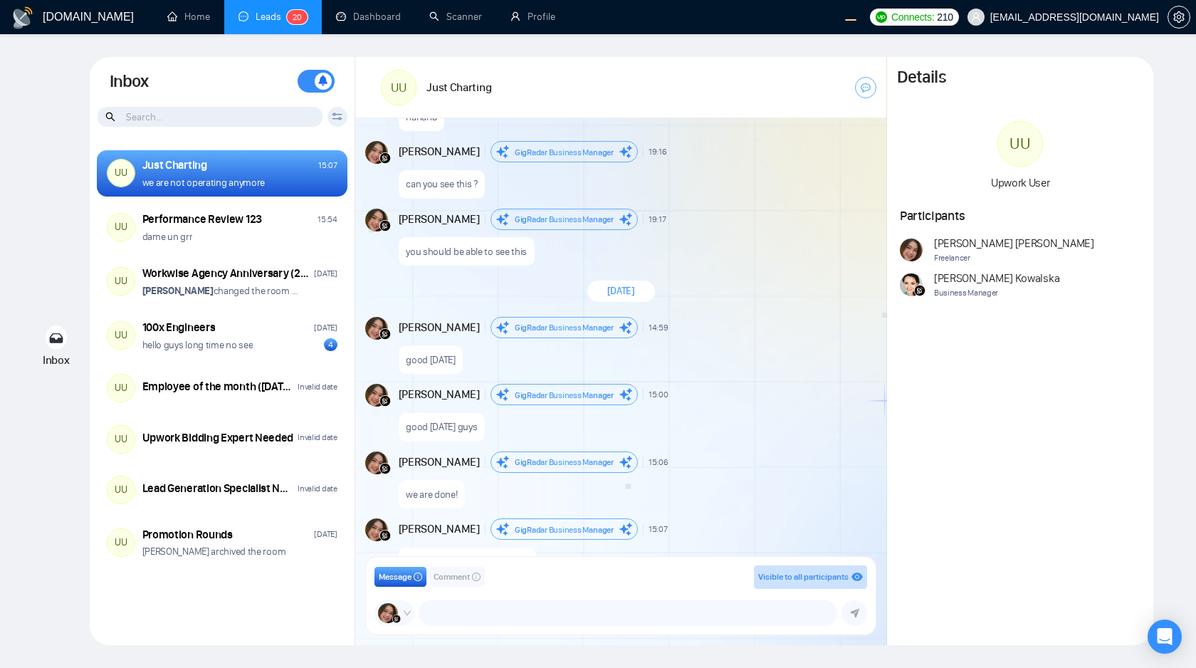
scroll to position [1649, 0]
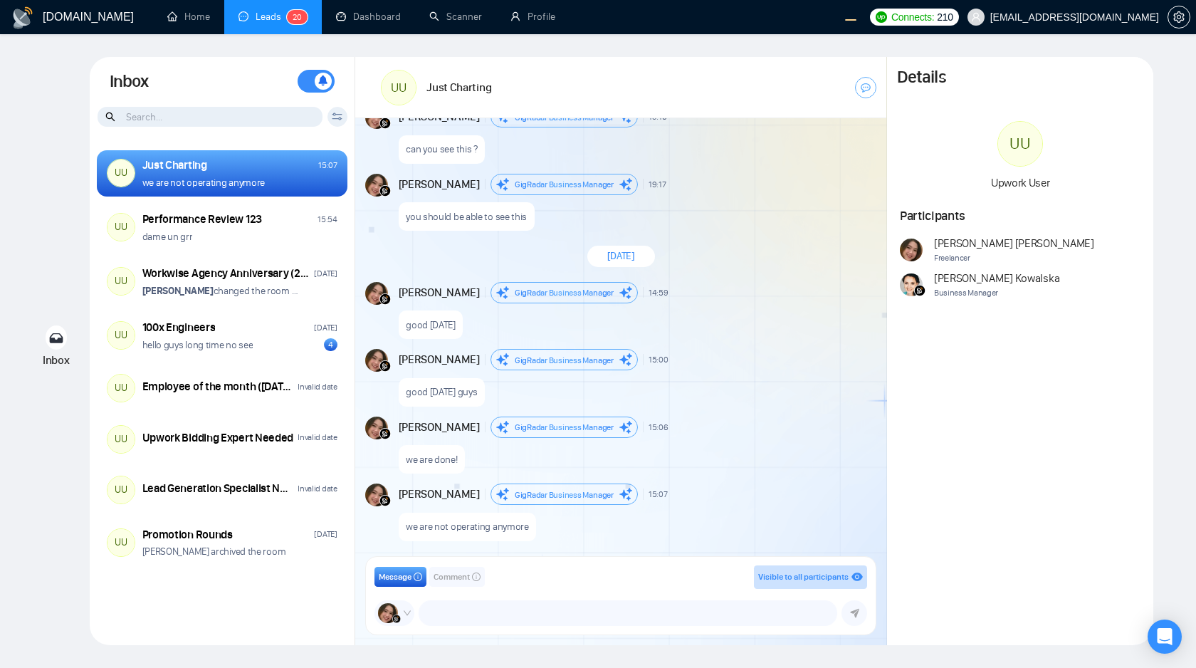
click at [766, 265] on div "[DATE]" at bounding box center [620, 256] width 531 height 41
